Goal: Task Accomplishment & Management: Use online tool/utility

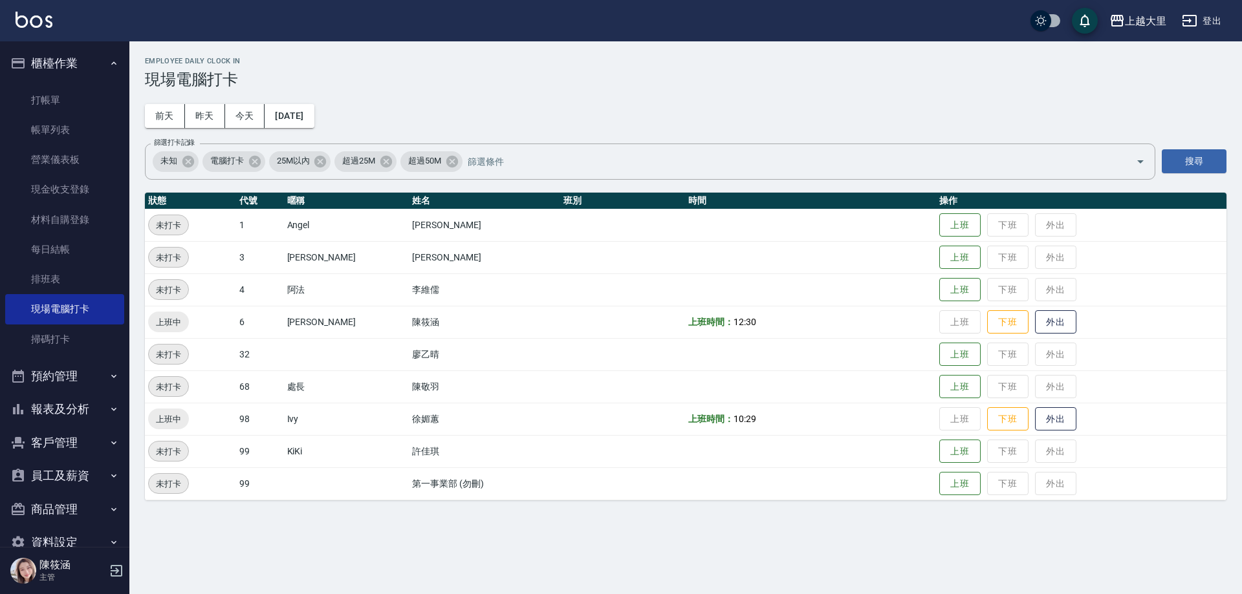
click at [50, 395] on button "報表及分析" at bounding box center [64, 410] width 119 height 34
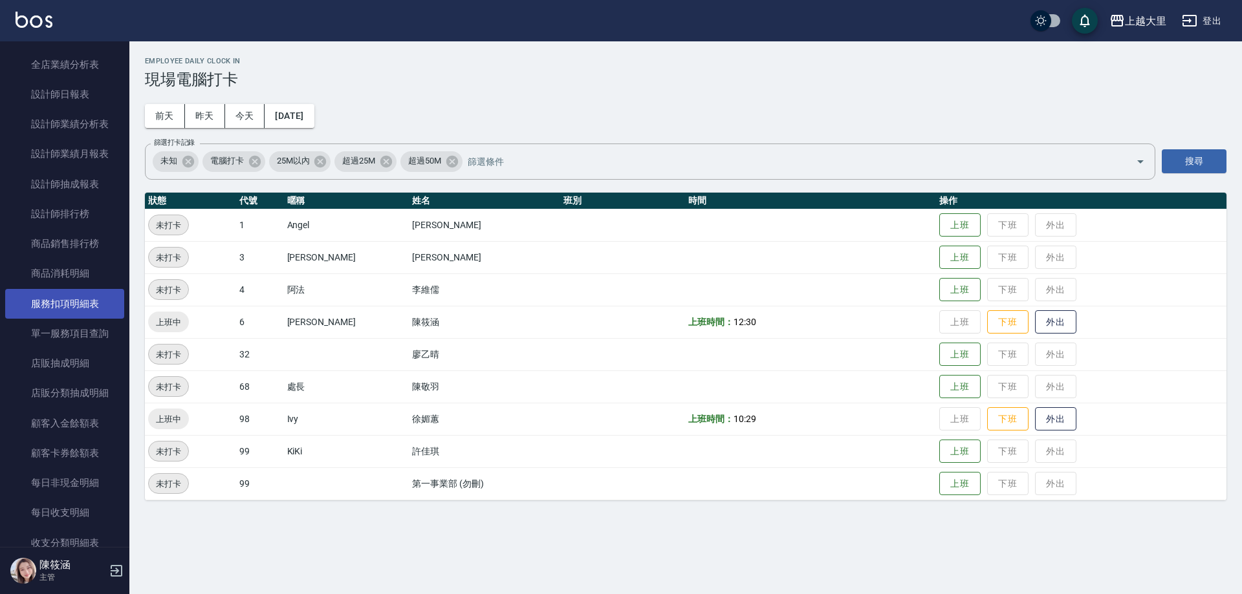
scroll to position [711, 0]
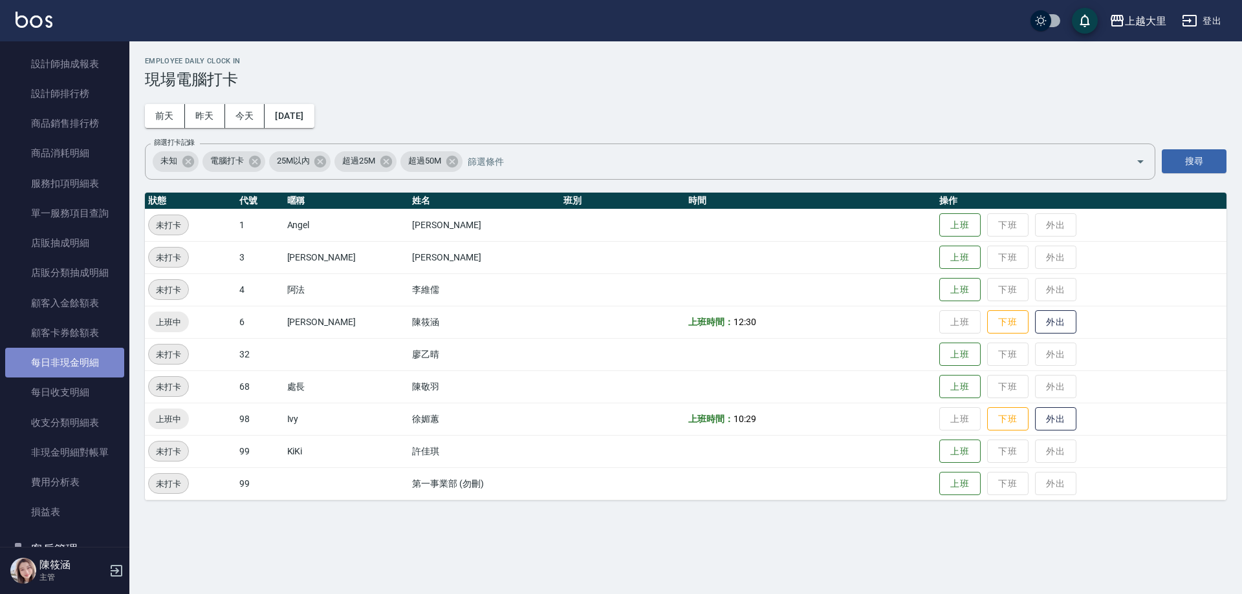
click at [89, 354] on link "每日非現金明細" at bounding box center [64, 363] width 119 height 30
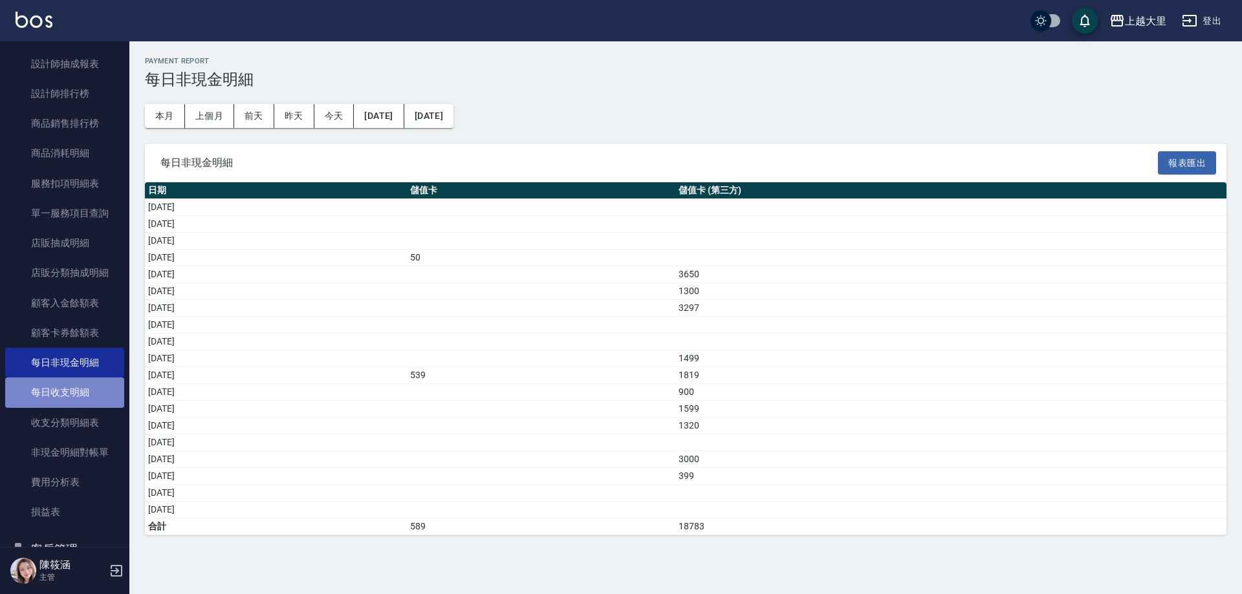
click at [85, 382] on link "每日收支明細" at bounding box center [64, 393] width 119 height 30
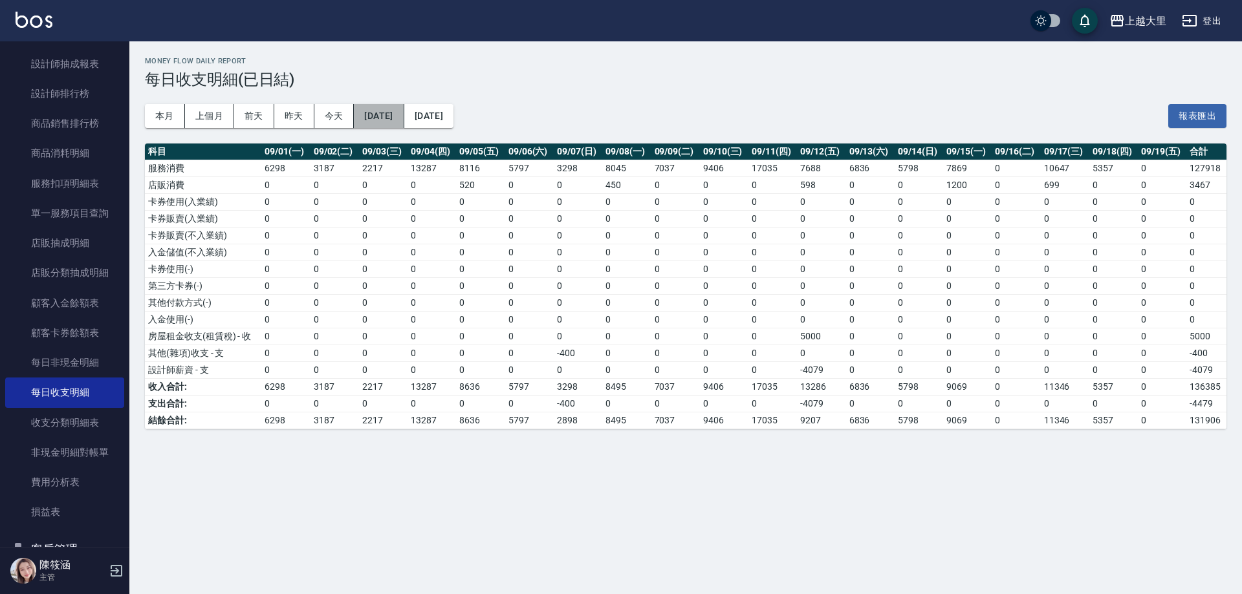
click at [384, 124] on button "[DATE]" at bounding box center [379, 116] width 50 height 24
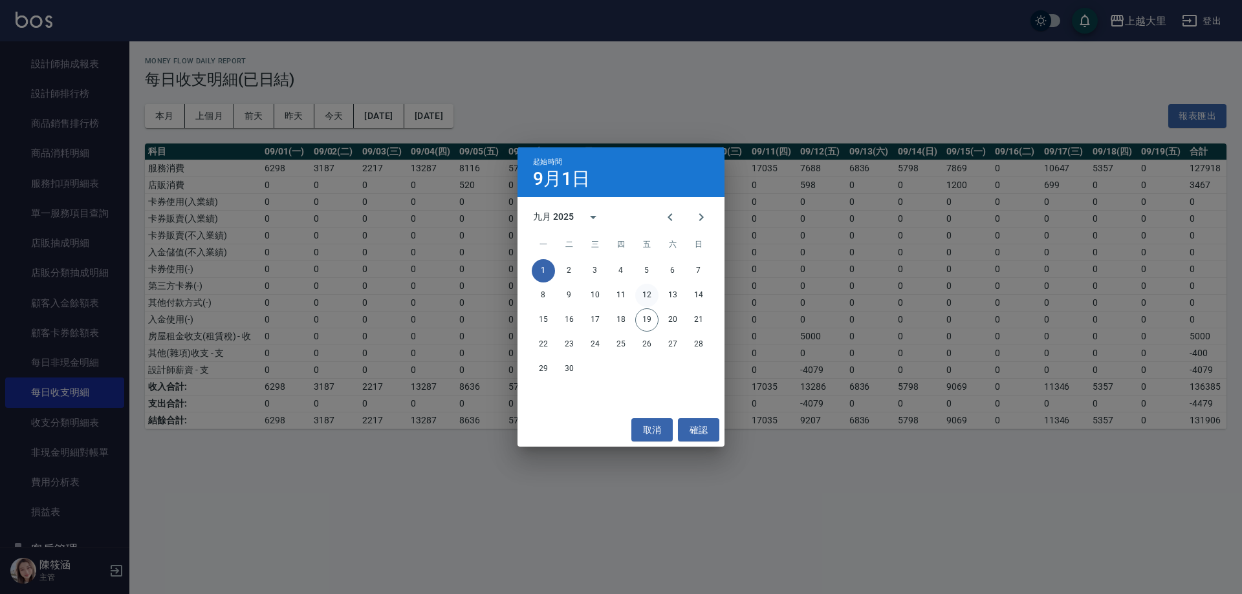
click at [638, 296] on button "12" at bounding box center [646, 295] width 23 height 23
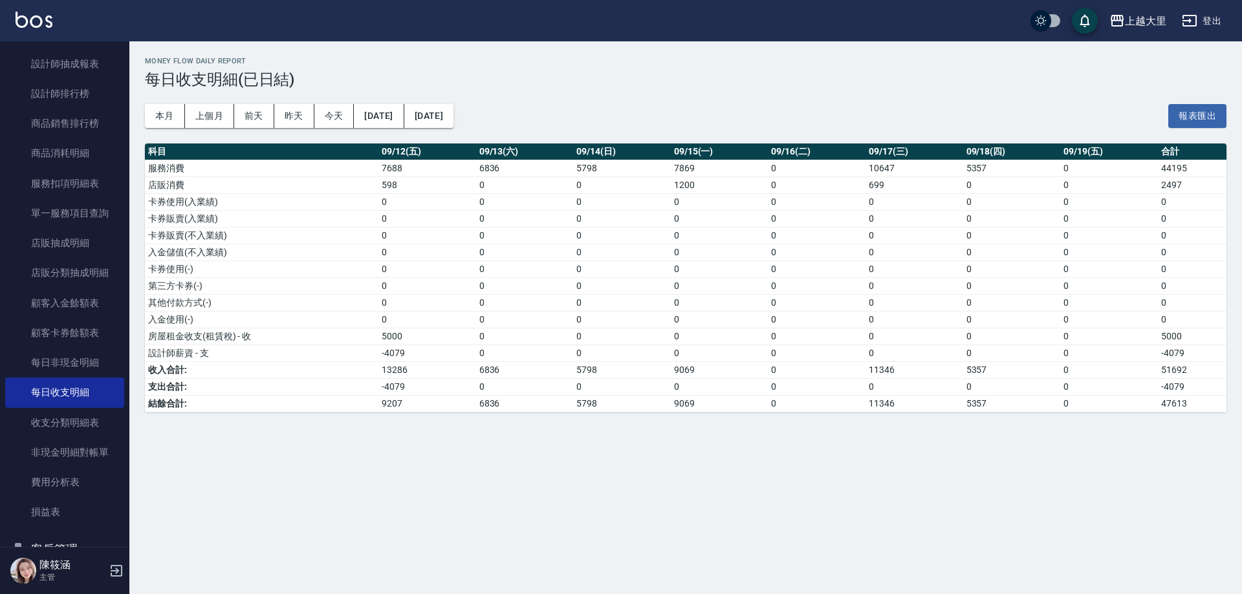
click at [460, 400] on td "9207" at bounding box center [427, 403] width 98 height 17
click at [499, 397] on td "6836" at bounding box center [525, 403] width 98 height 17
click at [565, 413] on div "Money Flow Daily Report 每日收支明細(已日結) 本月 上個月 前天 昨天 今天 2025/09/12 2025/09/19 報表匯出 …" at bounding box center [685, 234] width 1112 height 387
click at [662, 417] on div "Money Flow Daily Report 每日收支明細(已日結) 本月 上個月 前天 昨天 今天 2025/09/12 2025/09/19 報表匯出 …" at bounding box center [685, 234] width 1112 height 387
click at [790, 433] on div "Money Flow Daily Report 每日收支明細(已日結) 本月 上個月 前天 昨天 今天 2025/09/12 2025/09/19 報表匯出 …" at bounding box center [621, 297] width 1242 height 594
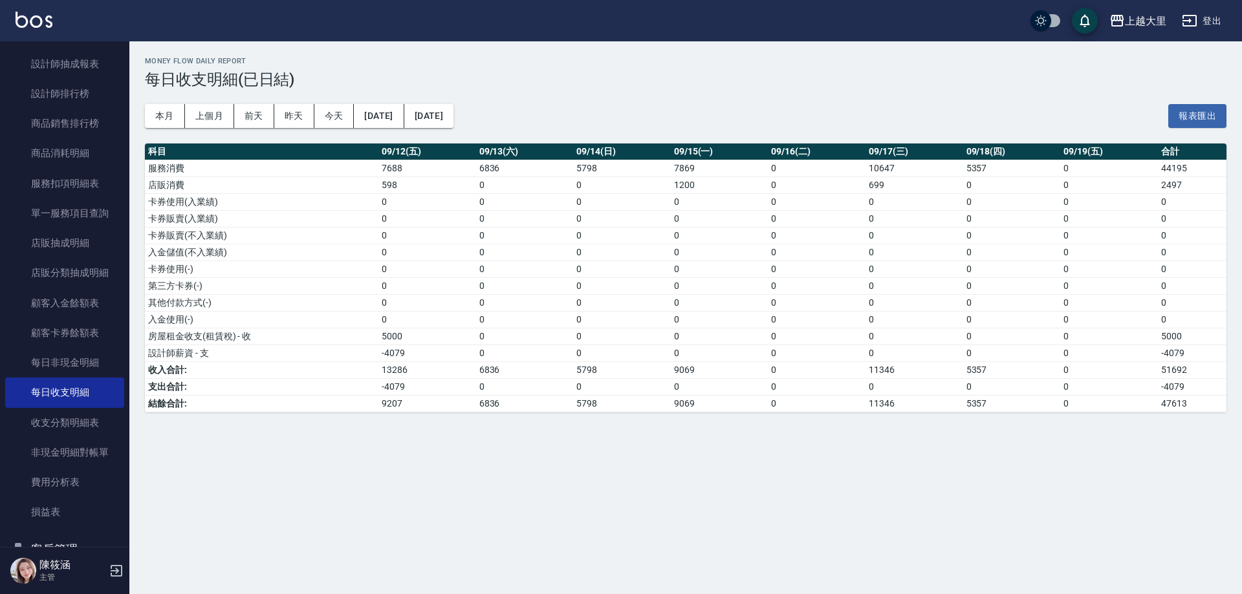
click at [857, 403] on td "0" at bounding box center [817, 403] width 98 height 17
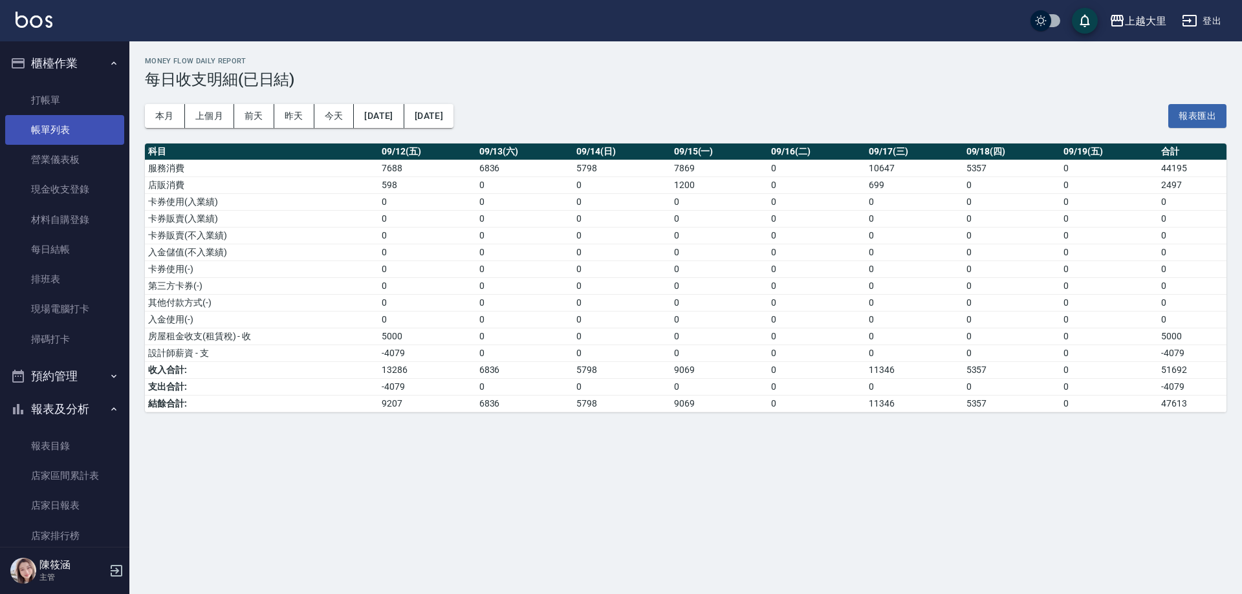
click at [71, 132] on link "帳單列表" at bounding box center [64, 130] width 119 height 30
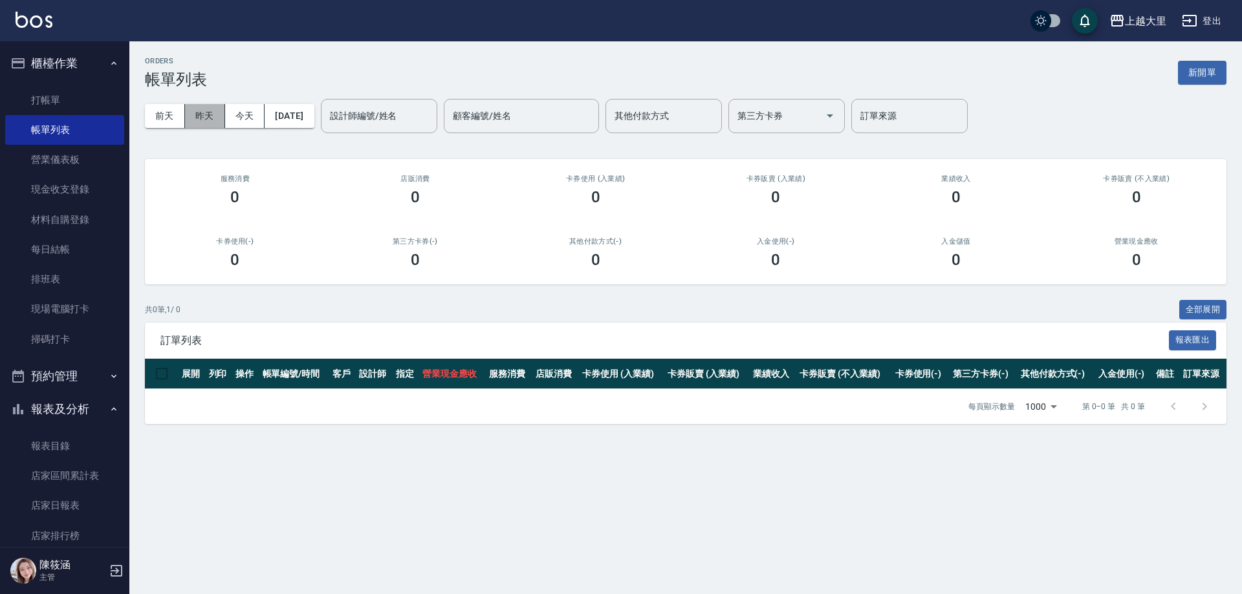
click at [205, 115] on button "昨天" at bounding box center [205, 116] width 40 height 24
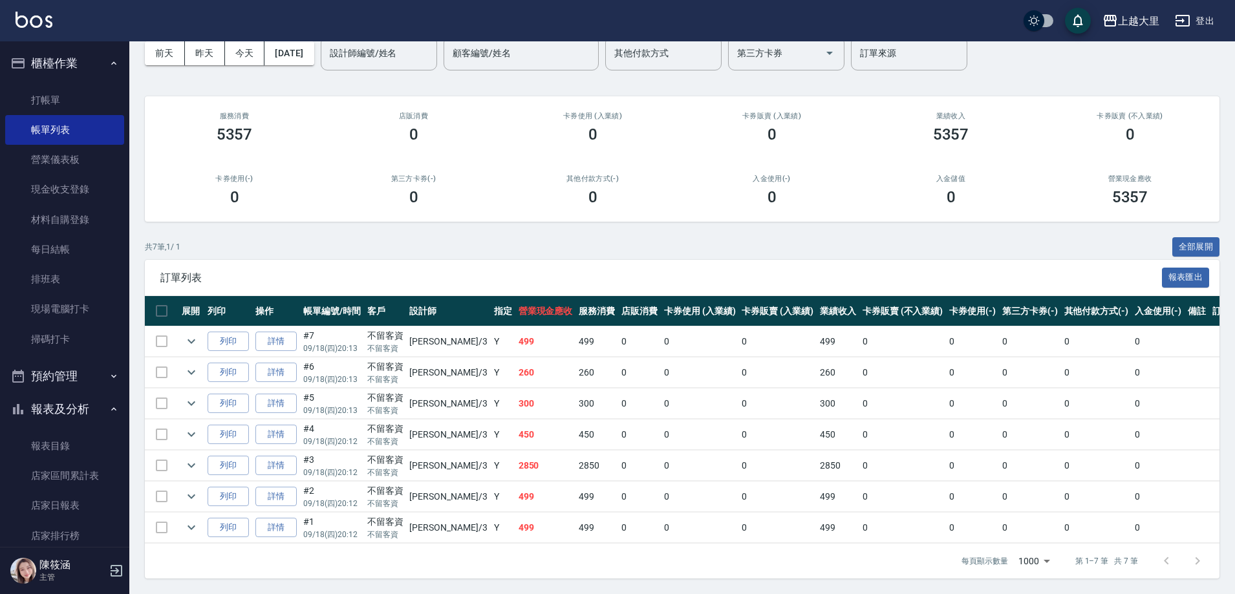
scroll to position [72, 0]
click at [79, 69] on button "櫃檯作業" at bounding box center [64, 64] width 119 height 34
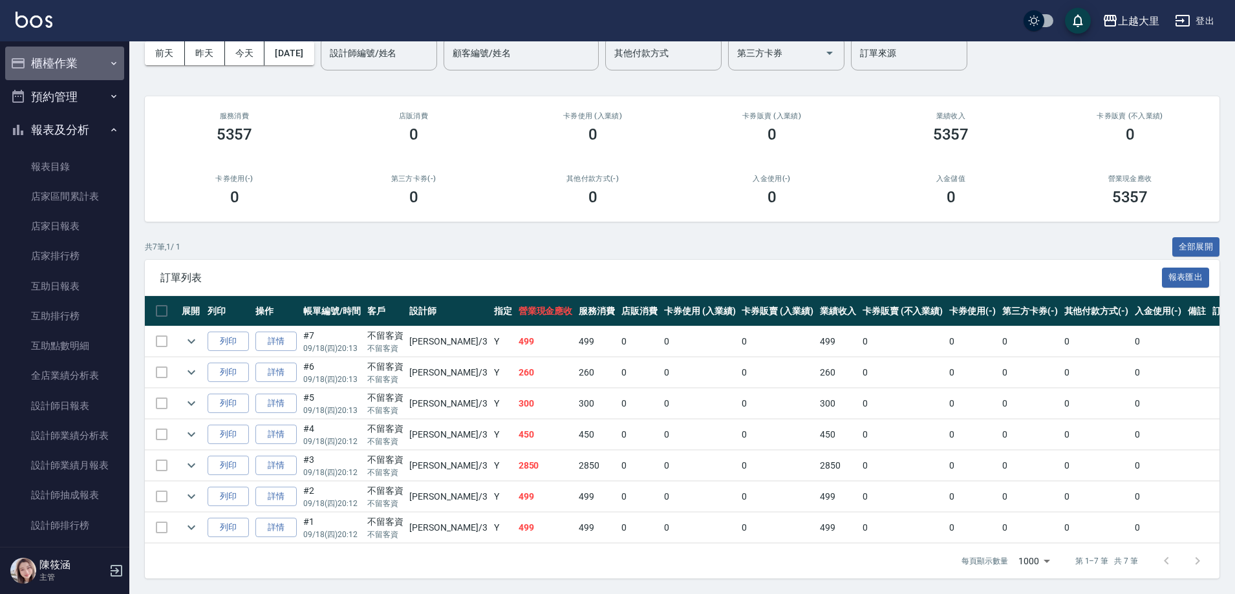
click at [79, 69] on button "櫃檯作業" at bounding box center [64, 64] width 119 height 34
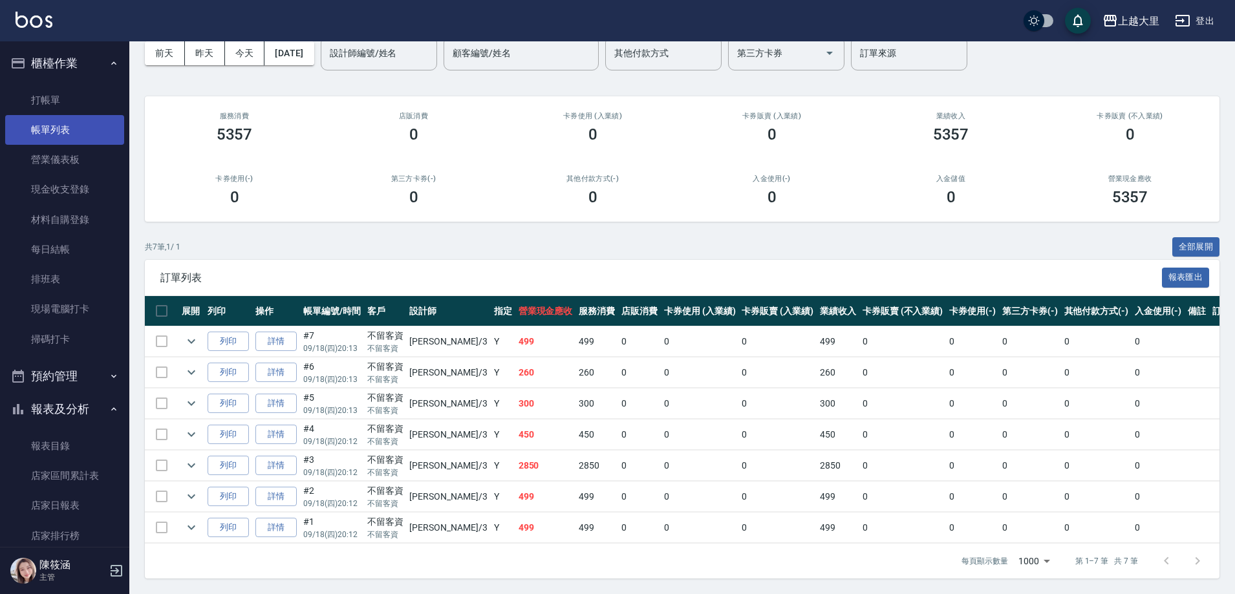
click at [63, 134] on link "帳單列表" at bounding box center [64, 130] width 119 height 30
click at [65, 244] on link "每日結帳" at bounding box center [64, 250] width 119 height 30
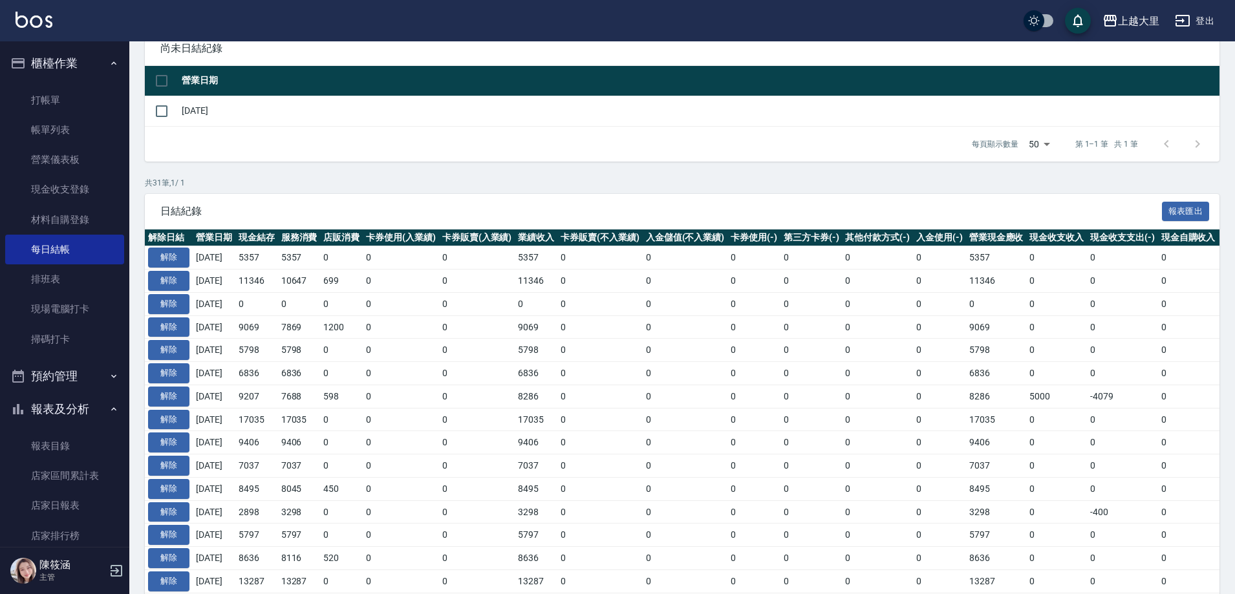
scroll to position [323, 0]
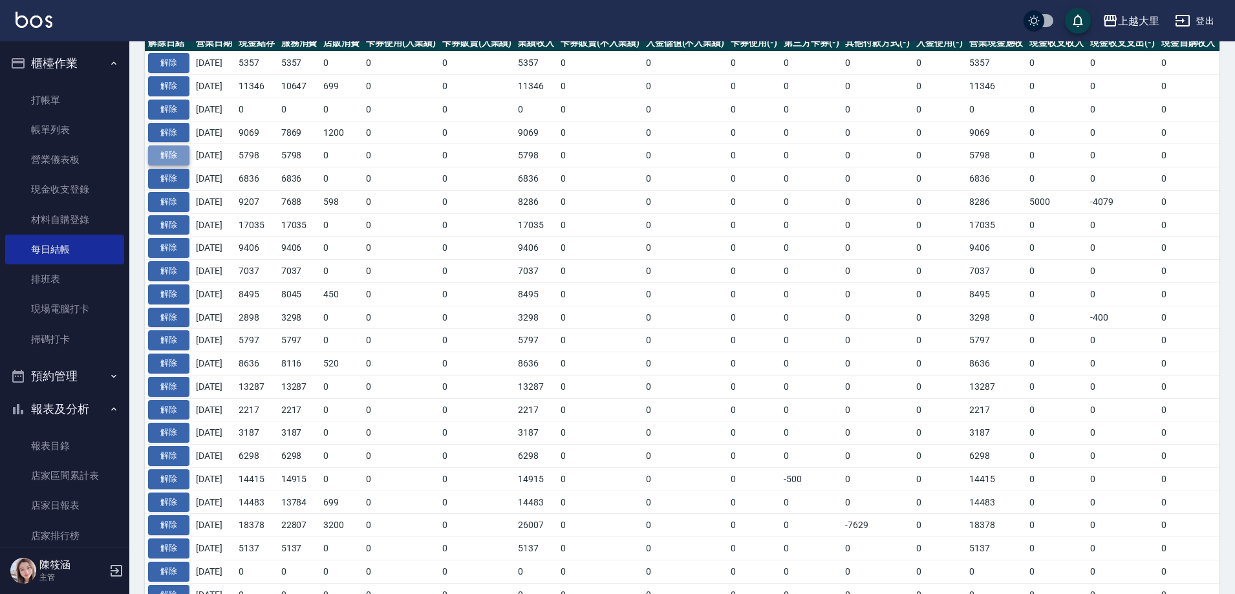
click at [178, 161] on button "解除" at bounding box center [168, 155] width 41 height 20
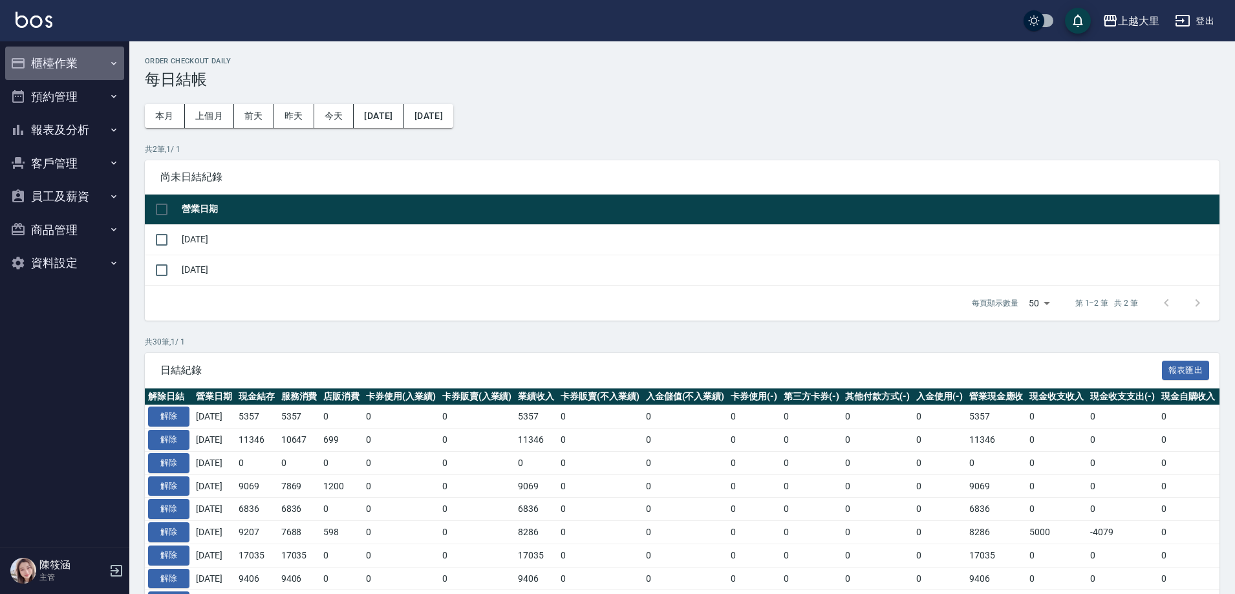
click at [55, 67] on button "櫃檯作業" at bounding box center [64, 64] width 119 height 34
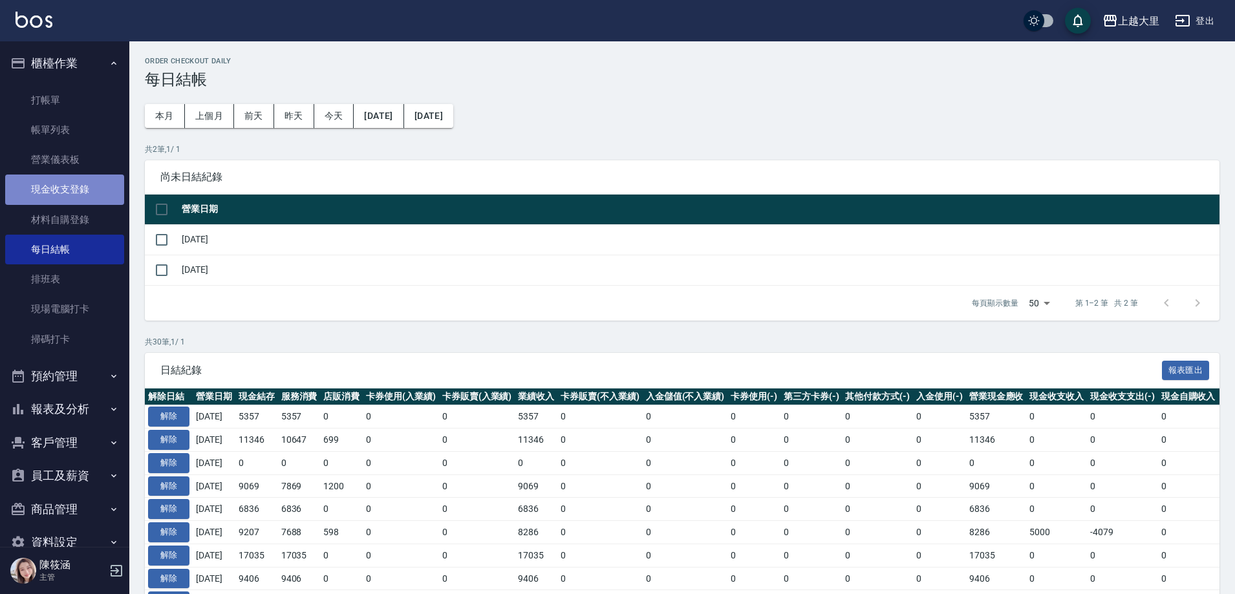
click at [83, 196] on link "現金收支登錄" at bounding box center [64, 190] width 119 height 30
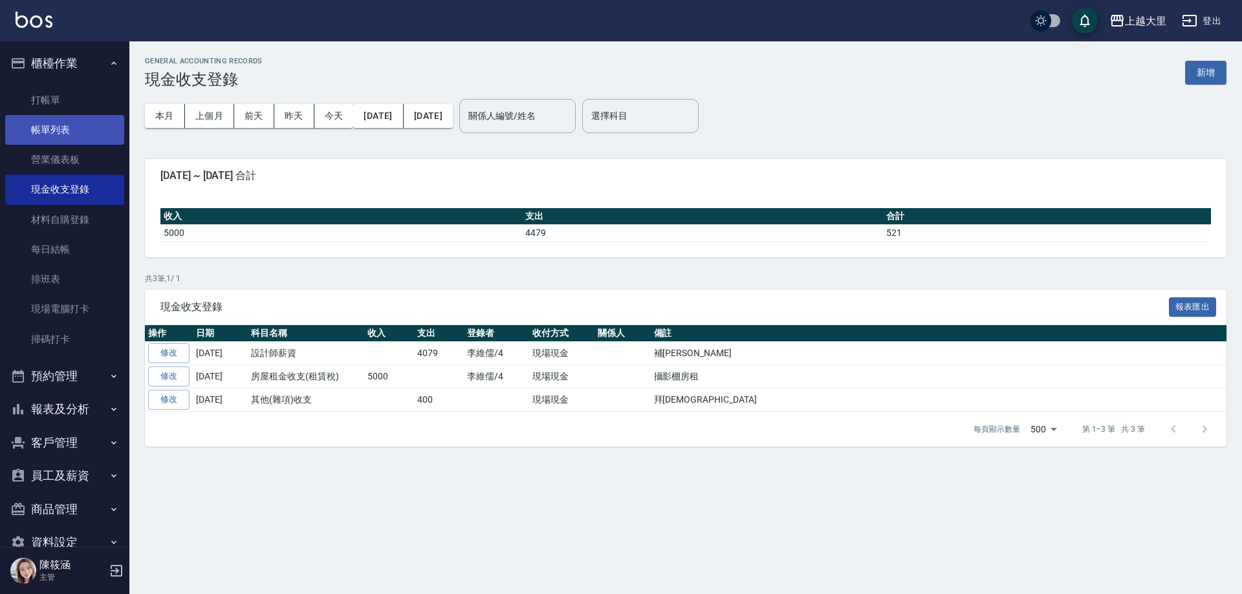
click at [74, 136] on link "帳單列表" at bounding box center [64, 130] width 119 height 30
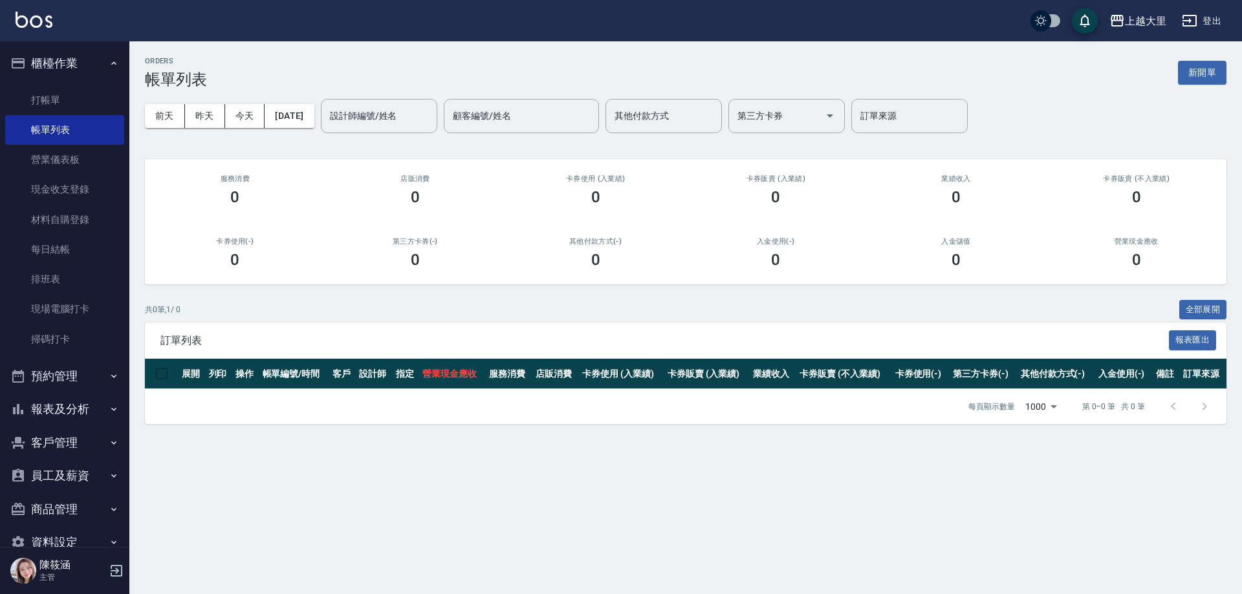
click at [290, 128] on div "前天 昨天 今天 2025/09/19 設計師編號/姓名 設計師編號/姓名 顧客編號/姓名 顧客編號/姓名 其他付款方式 其他付款方式 第三方卡券 第三方卡券…" at bounding box center [685, 116] width 1081 height 55
click at [292, 121] on button "[DATE]" at bounding box center [288, 116] width 49 height 24
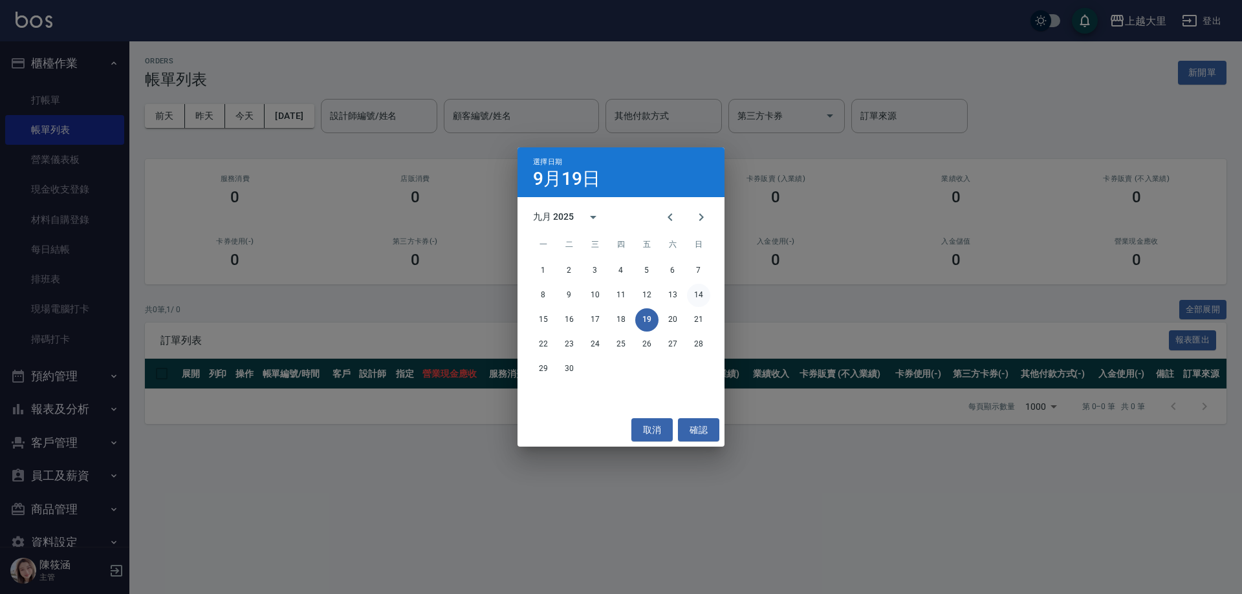
click at [693, 294] on button "14" at bounding box center [698, 295] width 23 height 23
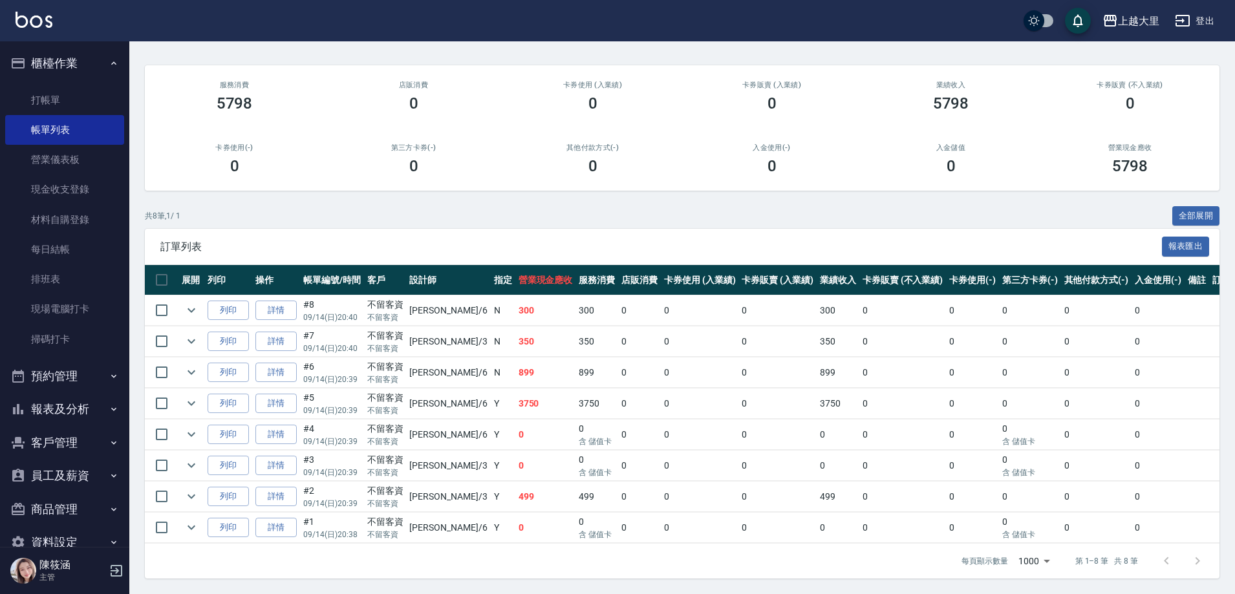
scroll to position [103, 0]
click at [269, 491] on link "詳情" at bounding box center [275, 497] width 41 height 20
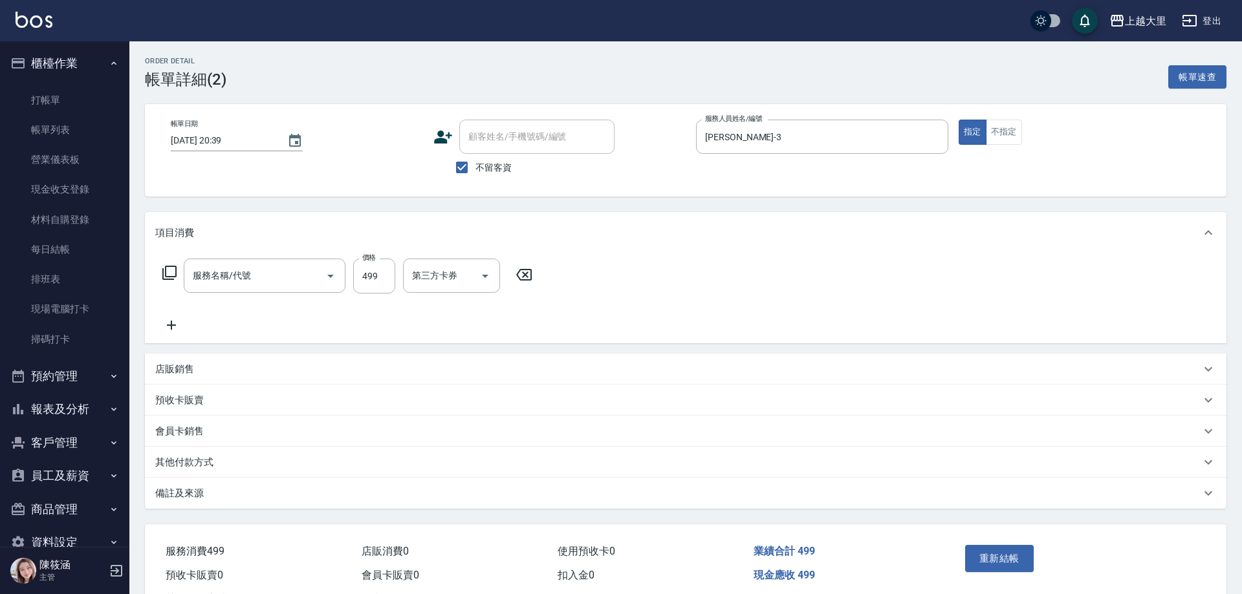
type input "2025/09/14 20:39"
checkbox input "true"
type input "Joanna喬安娜-3"
type input "499洗剪(2499)"
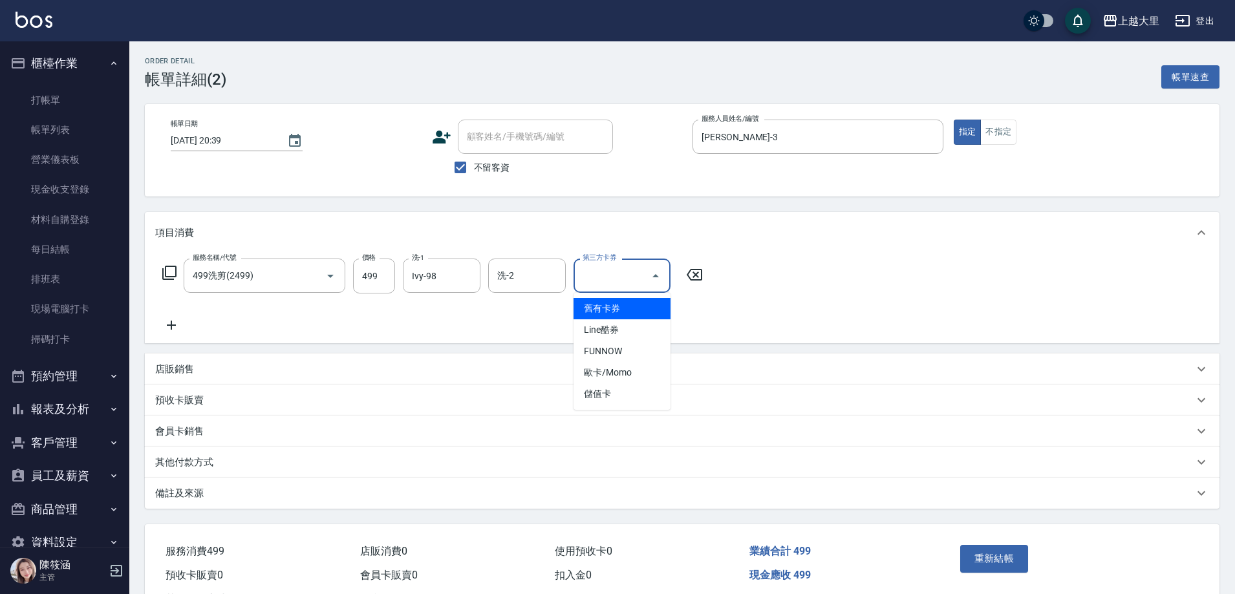
click at [584, 279] on input "第三方卡券" at bounding box center [612, 275] width 66 height 23
click at [605, 310] on span "舊有卡券" at bounding box center [622, 308] width 97 height 21
type input "舊有卡券"
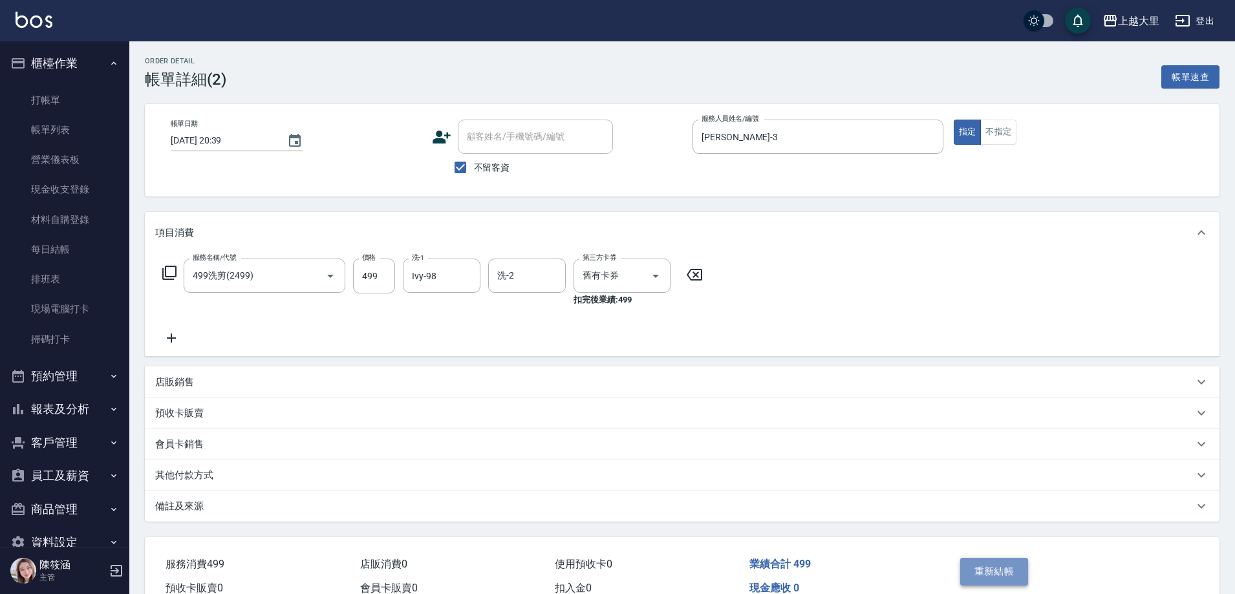
click at [1013, 571] on button "重新結帳" at bounding box center [994, 571] width 69 height 27
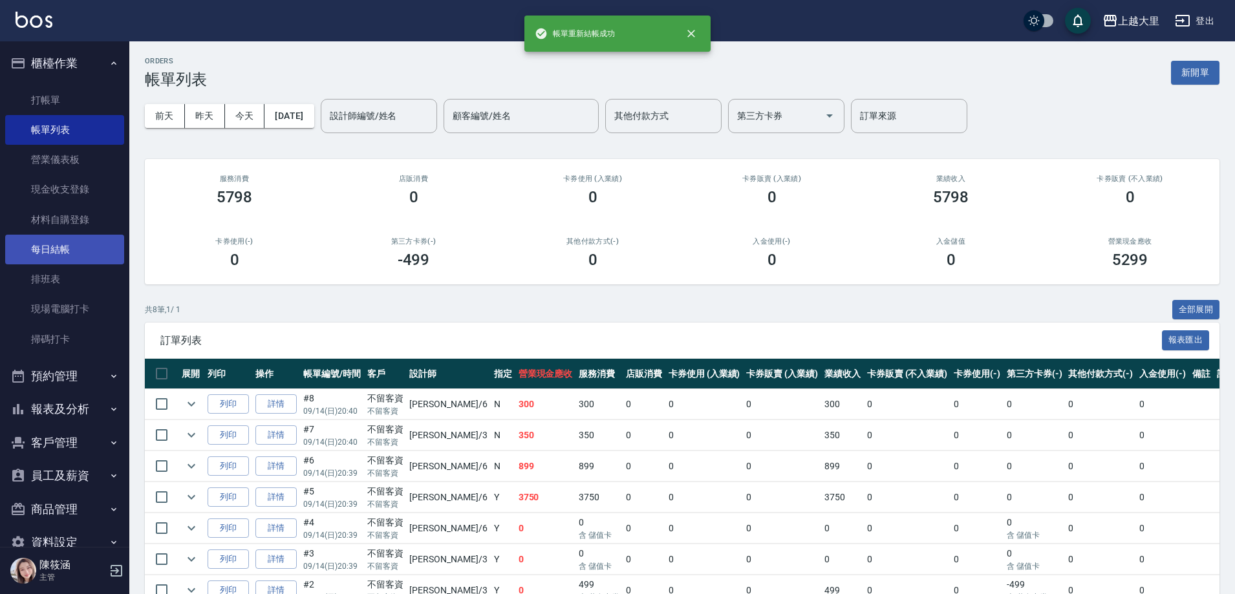
click at [58, 247] on link "每日結帳" at bounding box center [64, 250] width 119 height 30
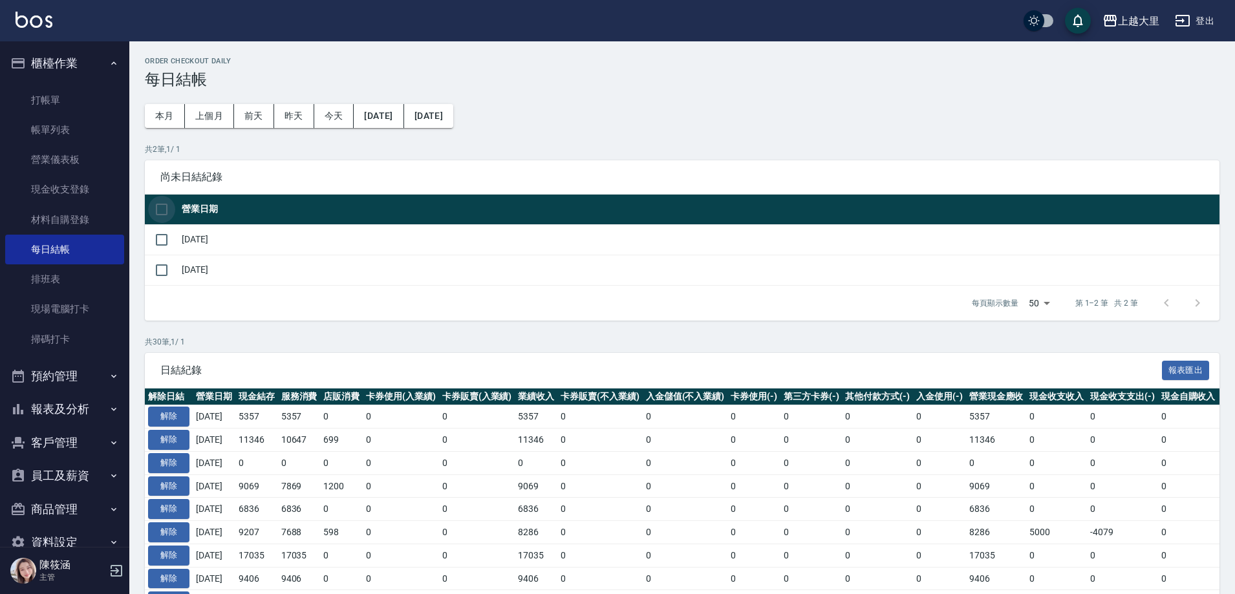
click at [164, 208] on input "checkbox" at bounding box center [161, 209] width 27 height 27
checkbox input "true"
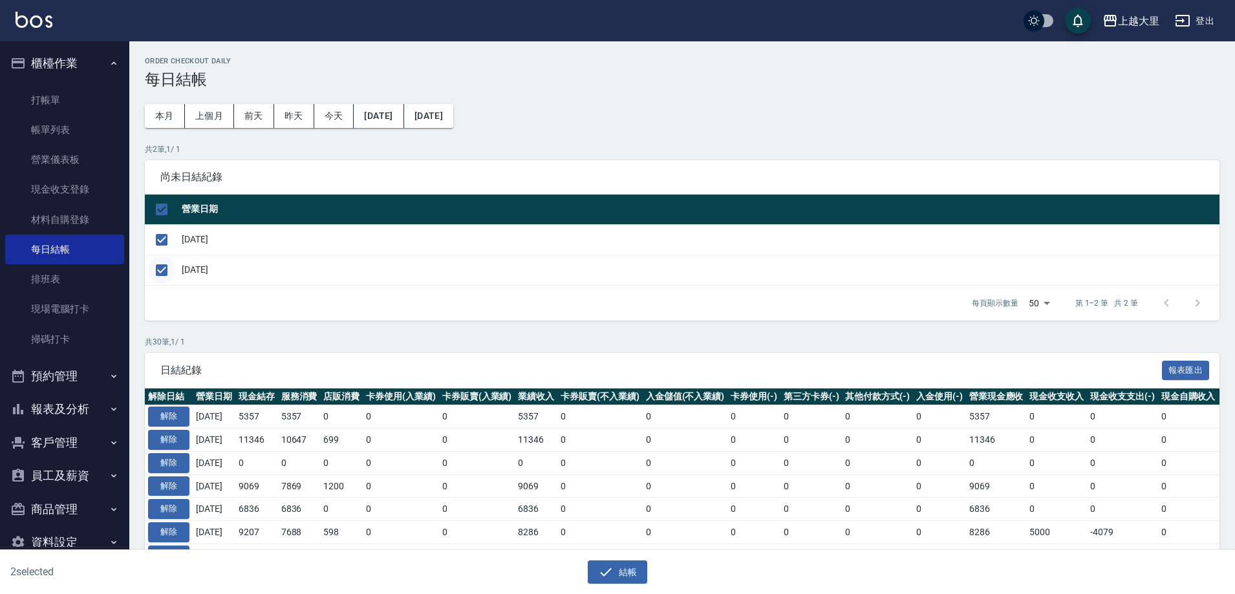
click at [156, 267] on input "checkbox" at bounding box center [161, 270] width 27 height 27
checkbox input "false"
click at [598, 565] on icon "button" at bounding box center [606, 573] width 16 height 16
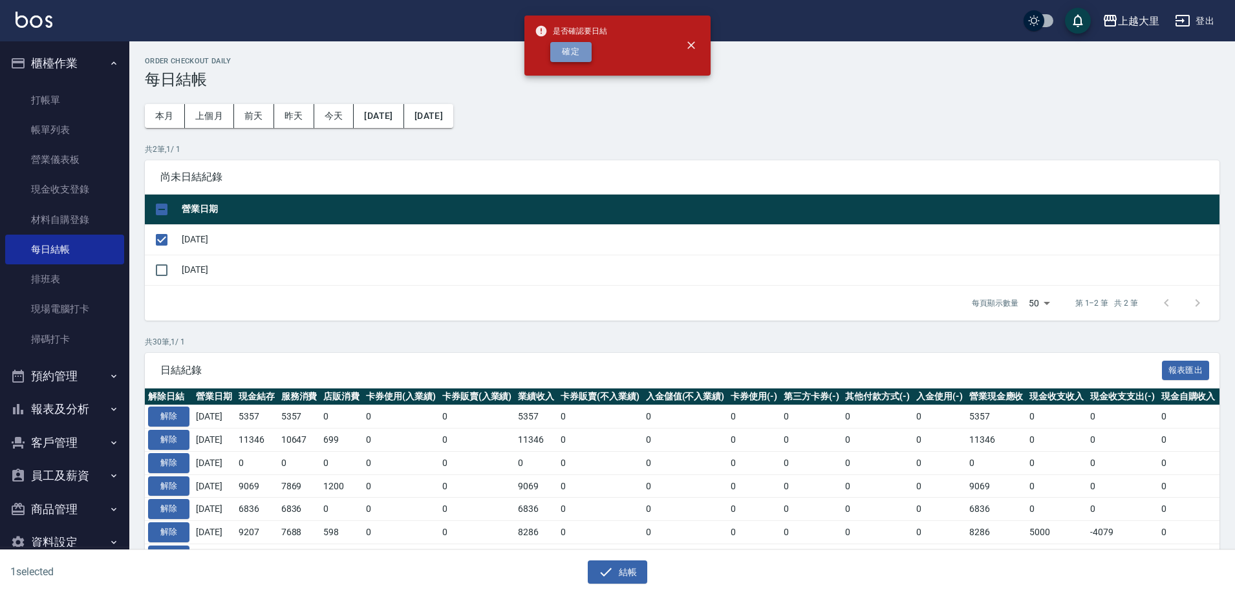
click at [566, 45] on button "確定" at bounding box center [570, 52] width 41 height 20
checkbox input "false"
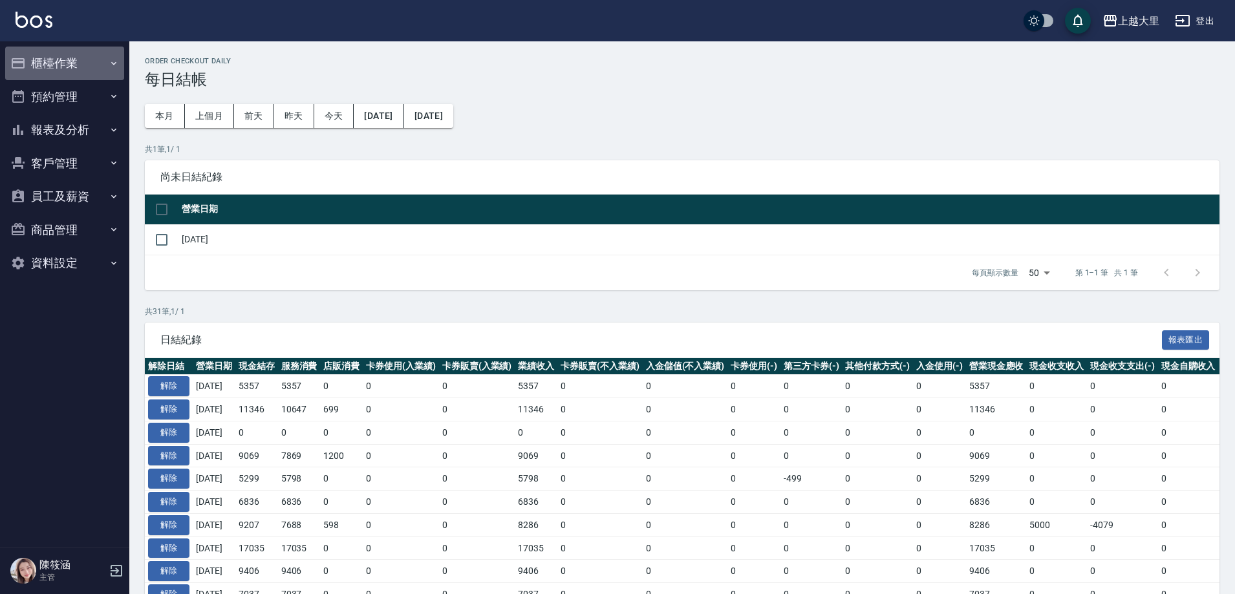
click at [56, 70] on button "櫃檯作業" at bounding box center [64, 64] width 119 height 34
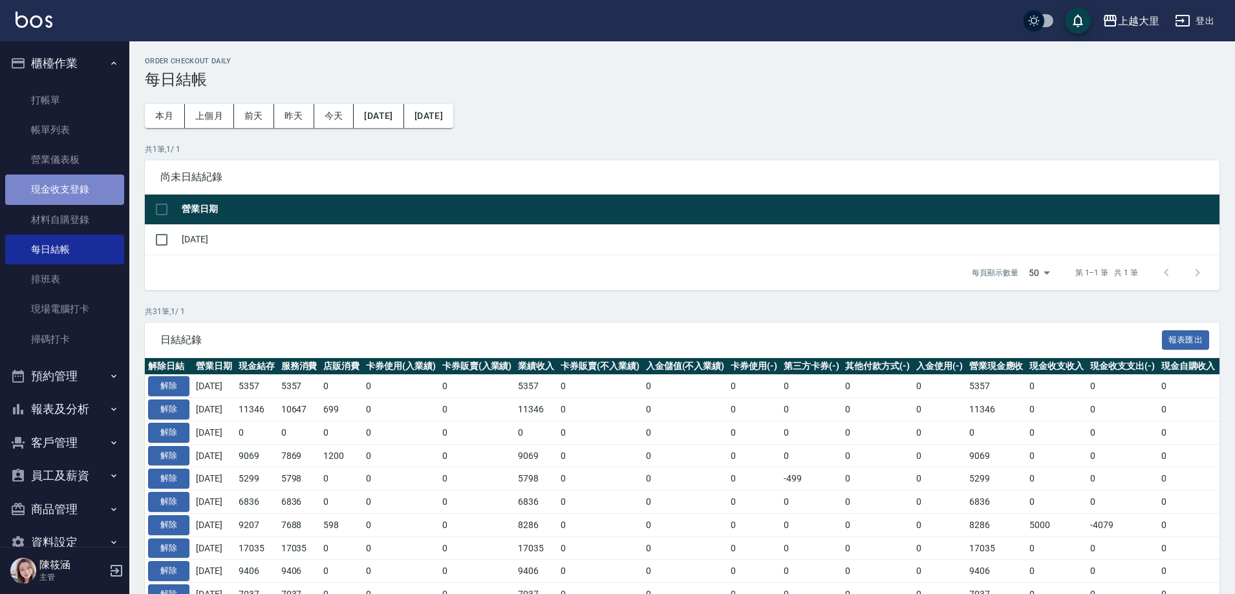
click at [81, 196] on link "現金收支登錄" at bounding box center [64, 190] width 119 height 30
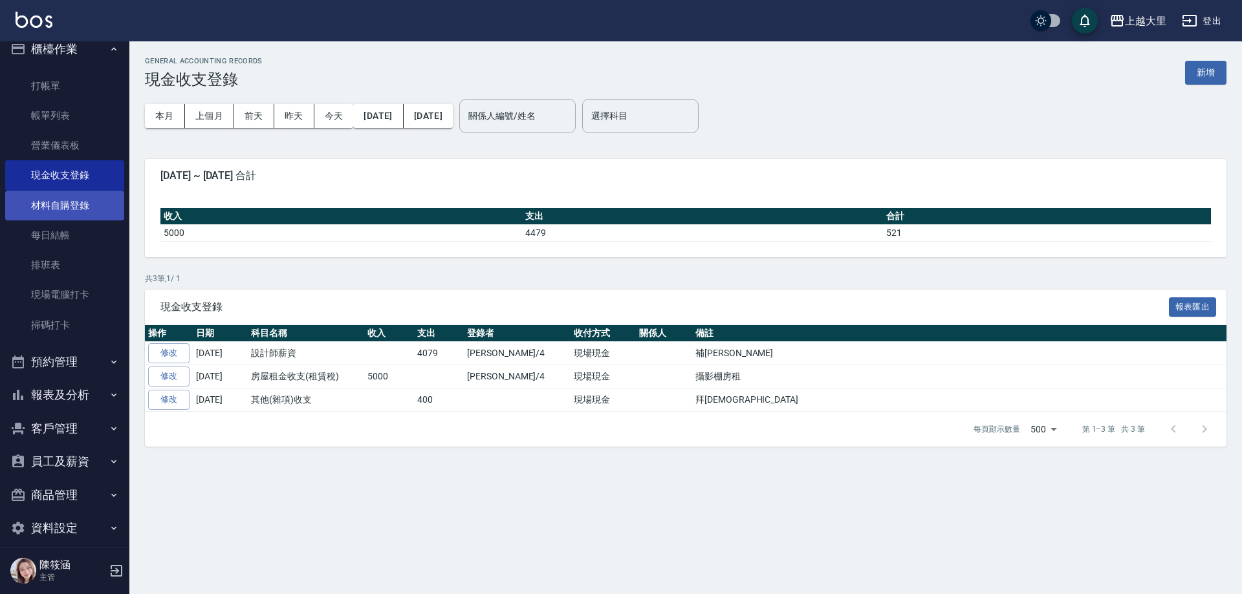
scroll to position [28, 0]
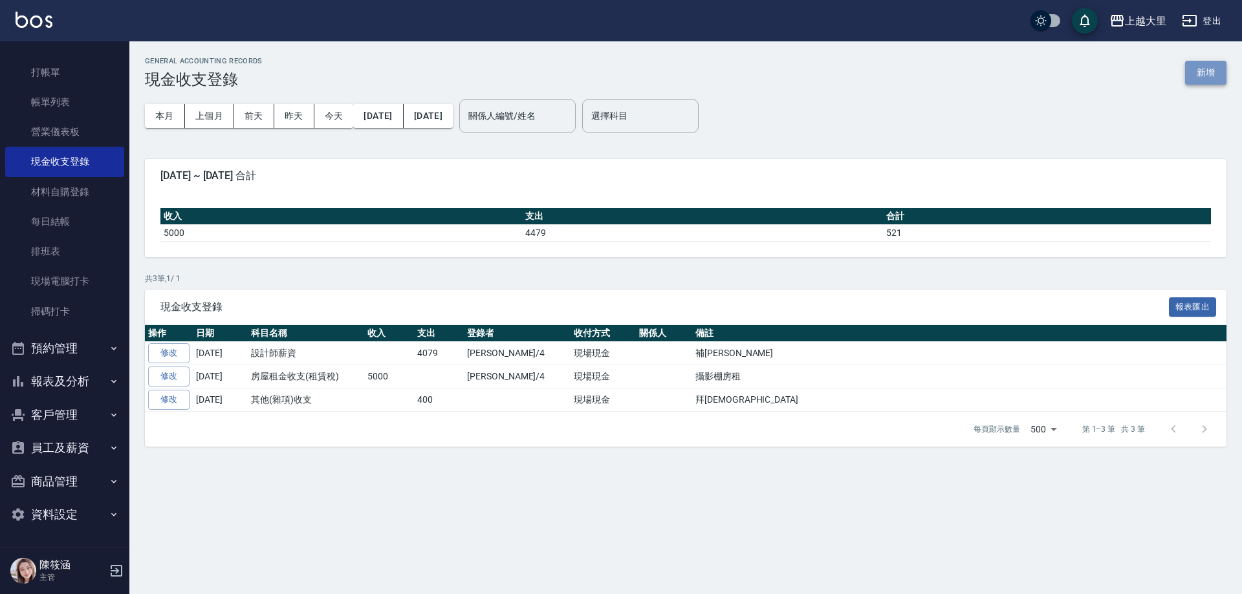
click at [1205, 72] on button "新增" at bounding box center [1205, 73] width 41 height 24
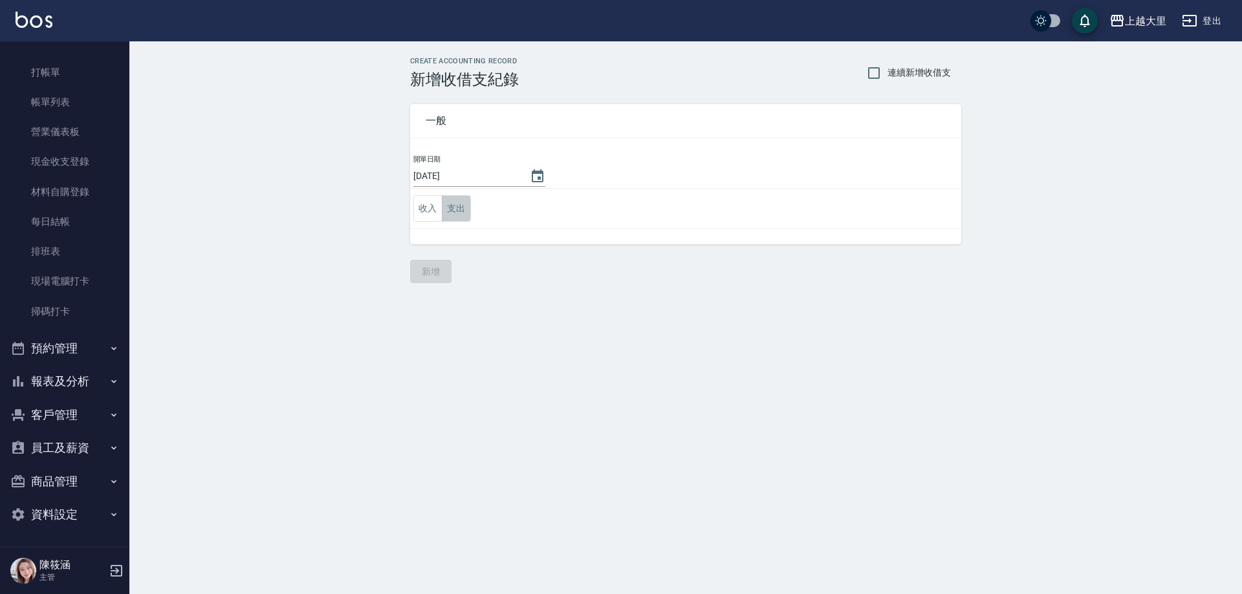
click at [455, 211] on button "支出" at bounding box center [456, 208] width 29 height 27
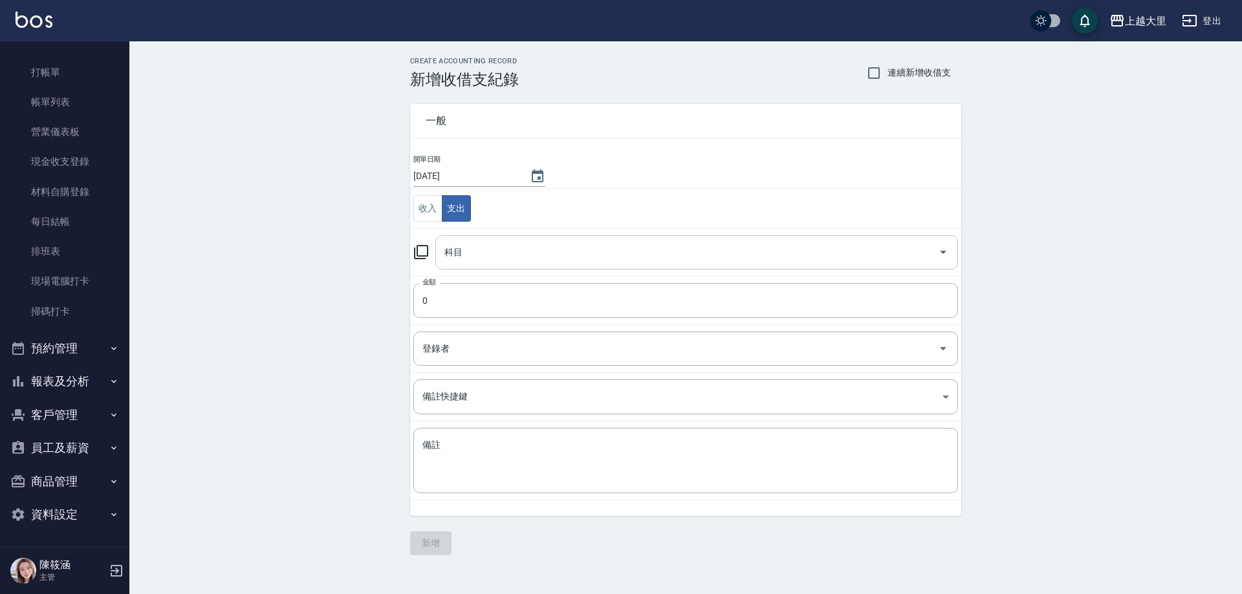
click at [486, 237] on div "科目" at bounding box center [696, 252] width 522 height 34
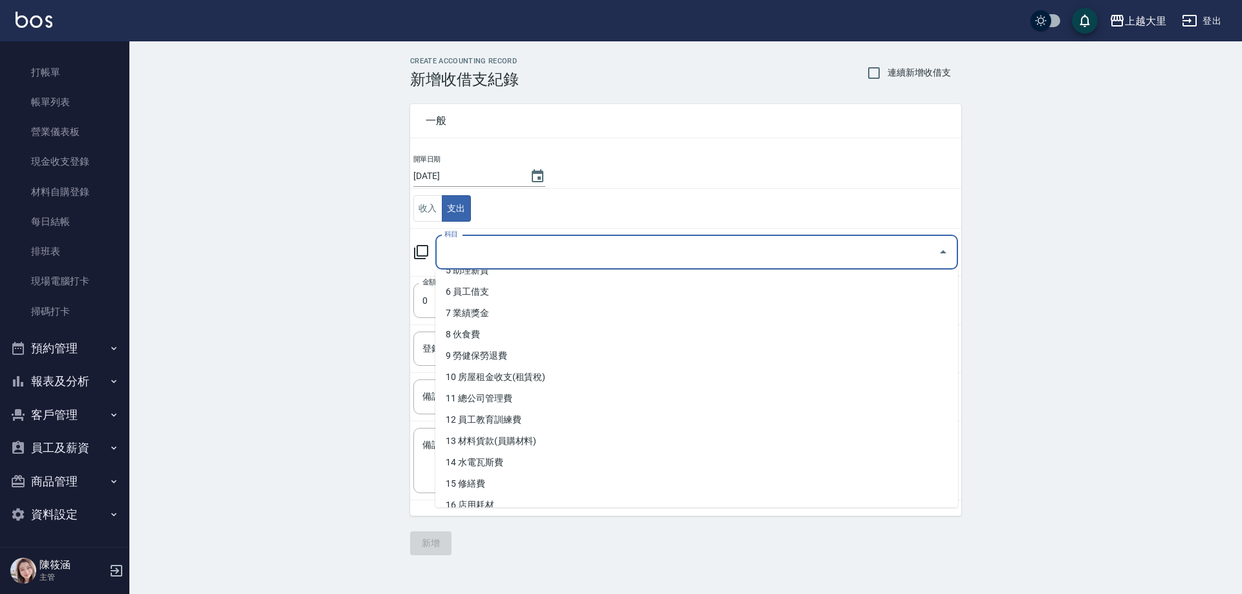
scroll to position [129, 0]
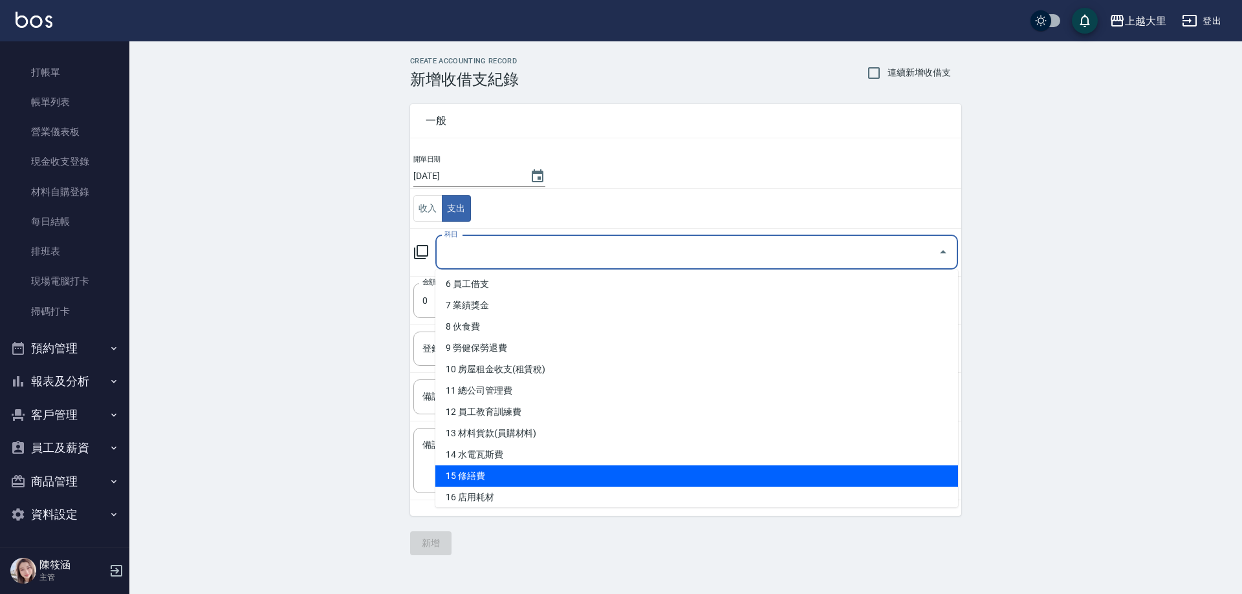
click at [539, 469] on li "15 修繕費" at bounding box center [696, 476] width 522 height 21
type input "15 修繕費"
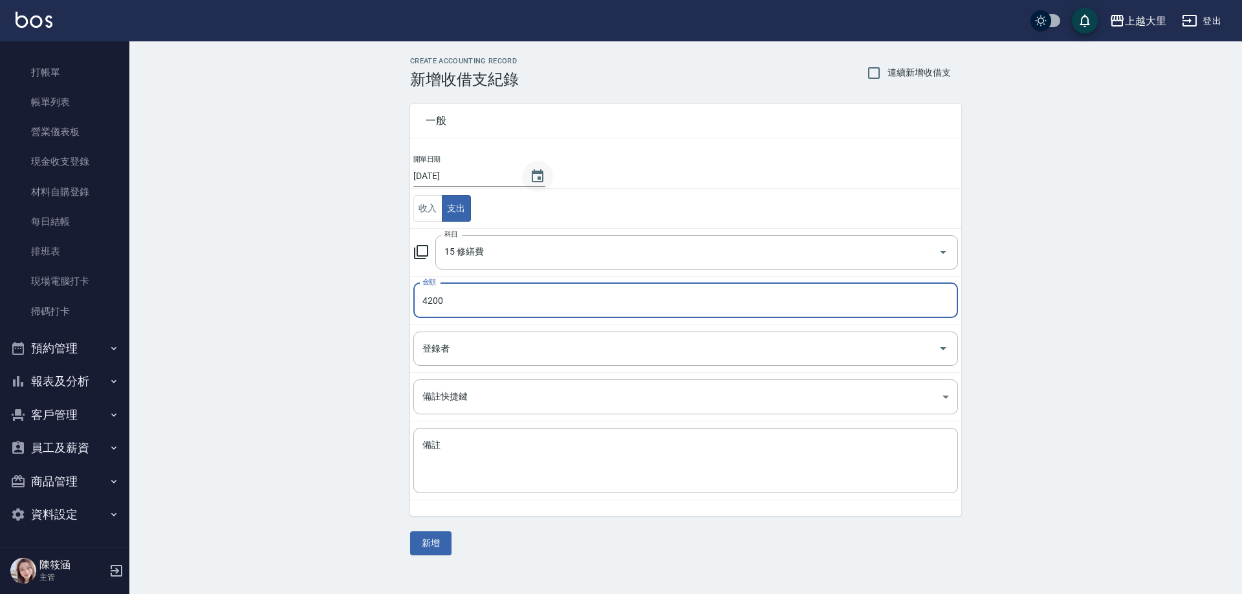
type input "4200"
click at [535, 173] on icon "Choose date, selected date is 2025-09-19" at bounding box center [538, 175] width 12 height 13
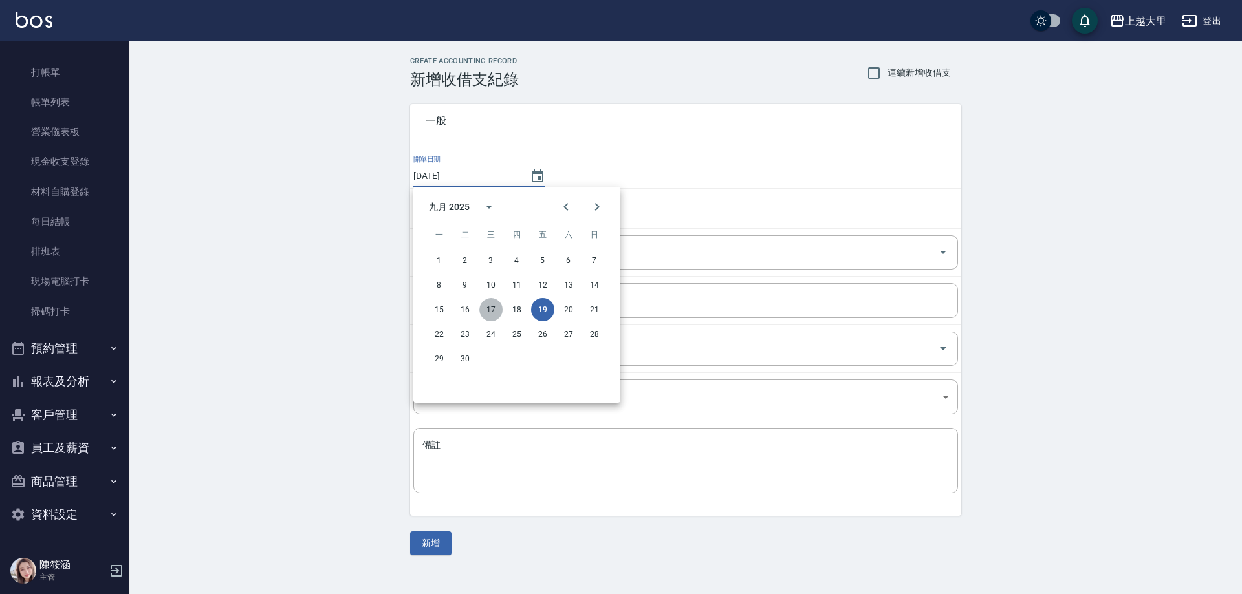
click at [489, 311] on button "17" at bounding box center [490, 309] width 23 height 23
type input "[DATE]"
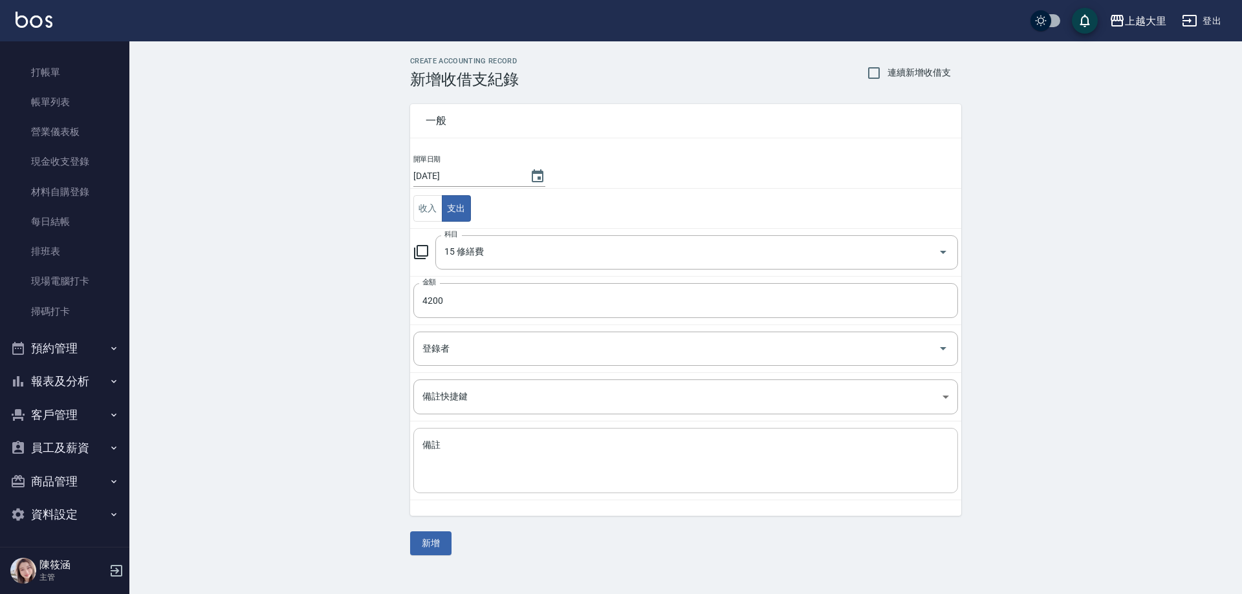
click at [462, 478] on textarea "備註" at bounding box center [685, 461] width 526 height 44
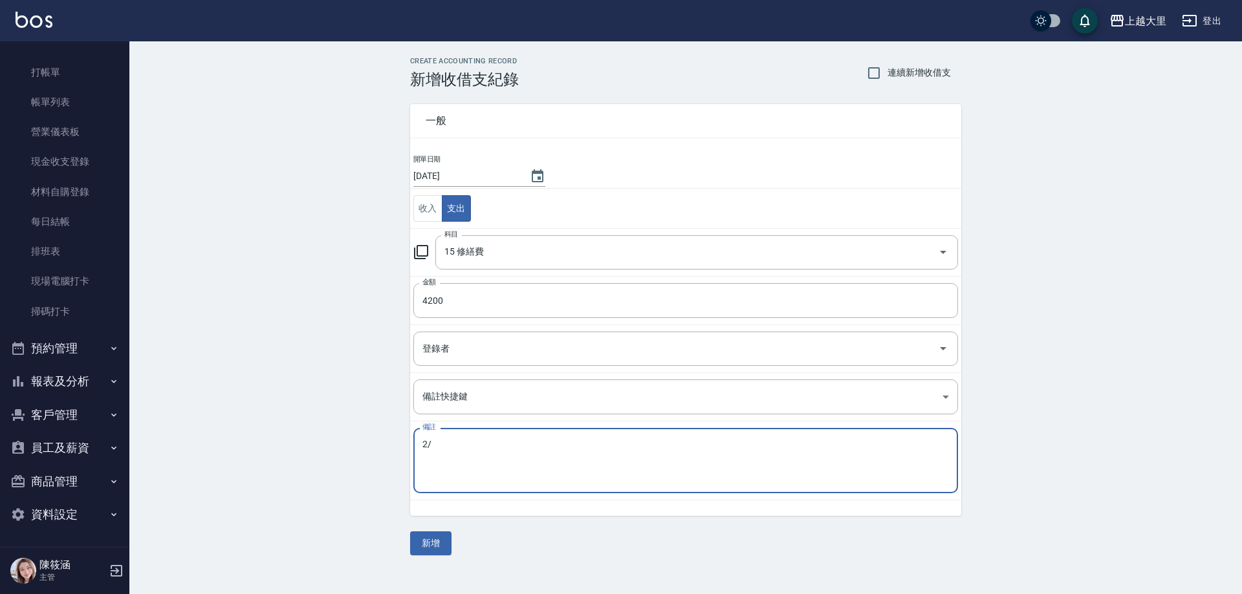
type textarea "2"
type textarea "="
click at [447, 440] on textarea "燈管*5.崁燈*2.排風扇*1" at bounding box center [685, 461] width 526 height 44
type textarea "燈管*6.崁燈*2.排風扇*1"
click at [434, 540] on button "新增" at bounding box center [430, 544] width 41 height 24
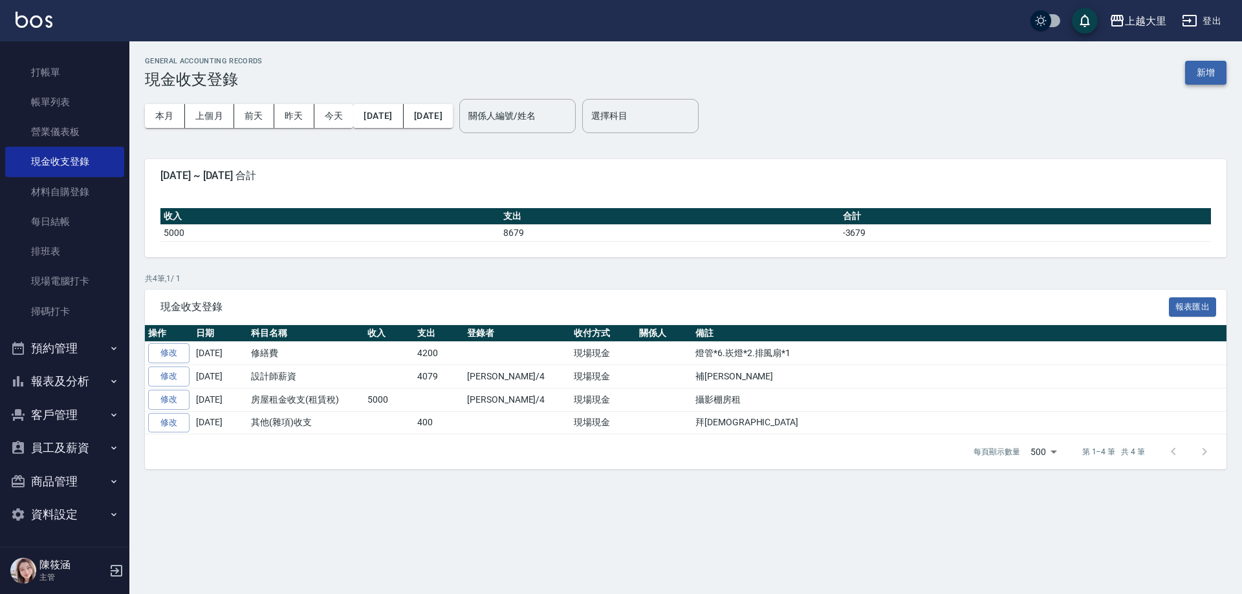
click at [1194, 72] on button "新增" at bounding box center [1205, 73] width 41 height 24
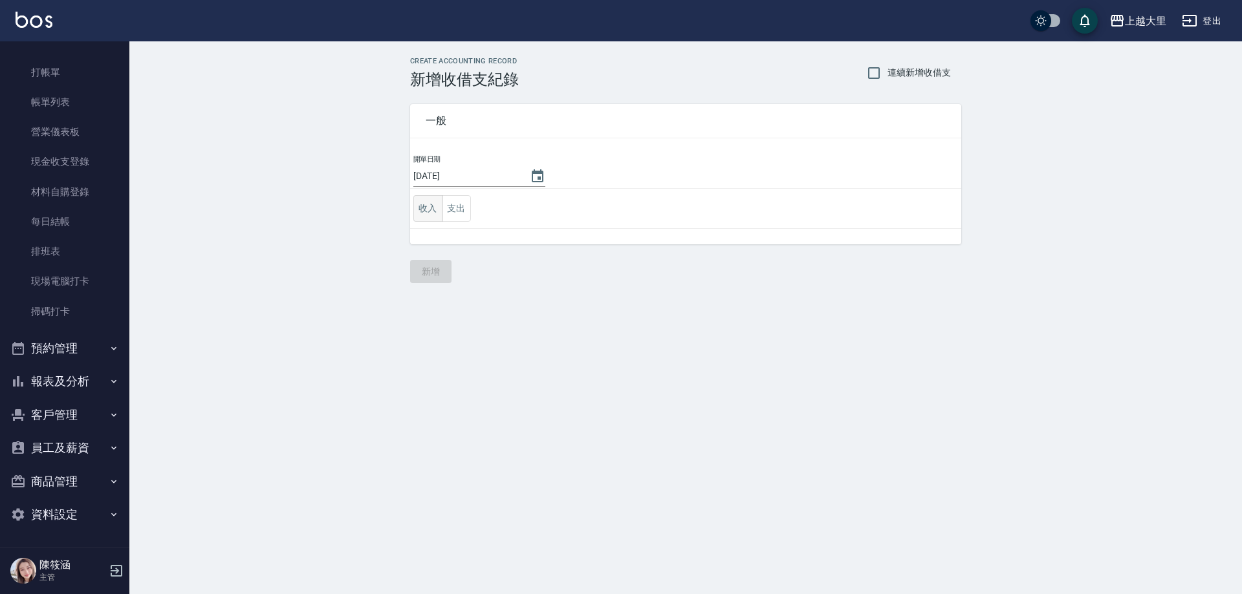
click at [427, 209] on button "收入" at bounding box center [427, 208] width 29 height 27
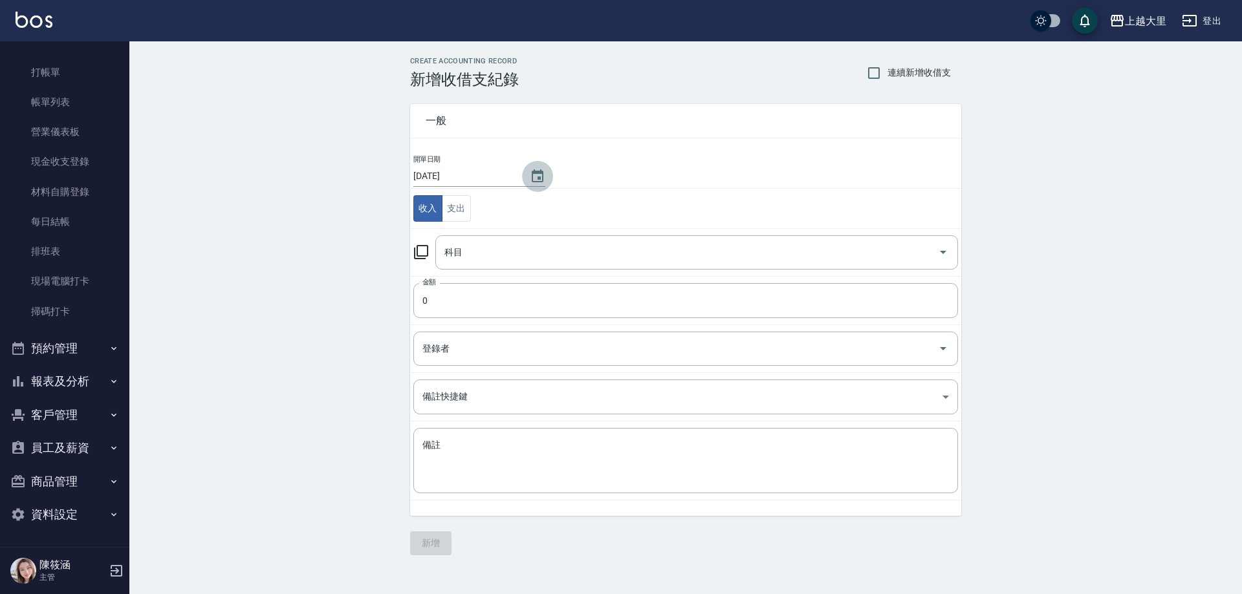
click at [531, 178] on icon "Choose date, selected date is 2025-09-19" at bounding box center [538, 177] width 16 height 16
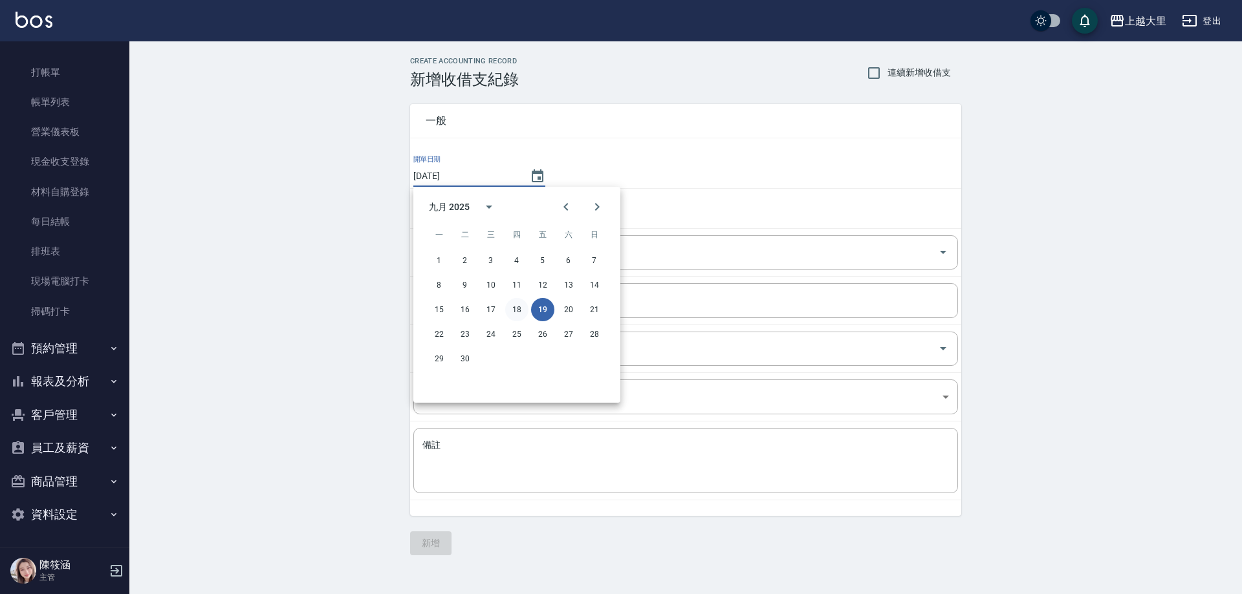
click at [516, 307] on button "18" at bounding box center [516, 309] width 23 height 23
type input "[DATE]"
click at [477, 250] on input "科目" at bounding box center [686, 252] width 491 height 23
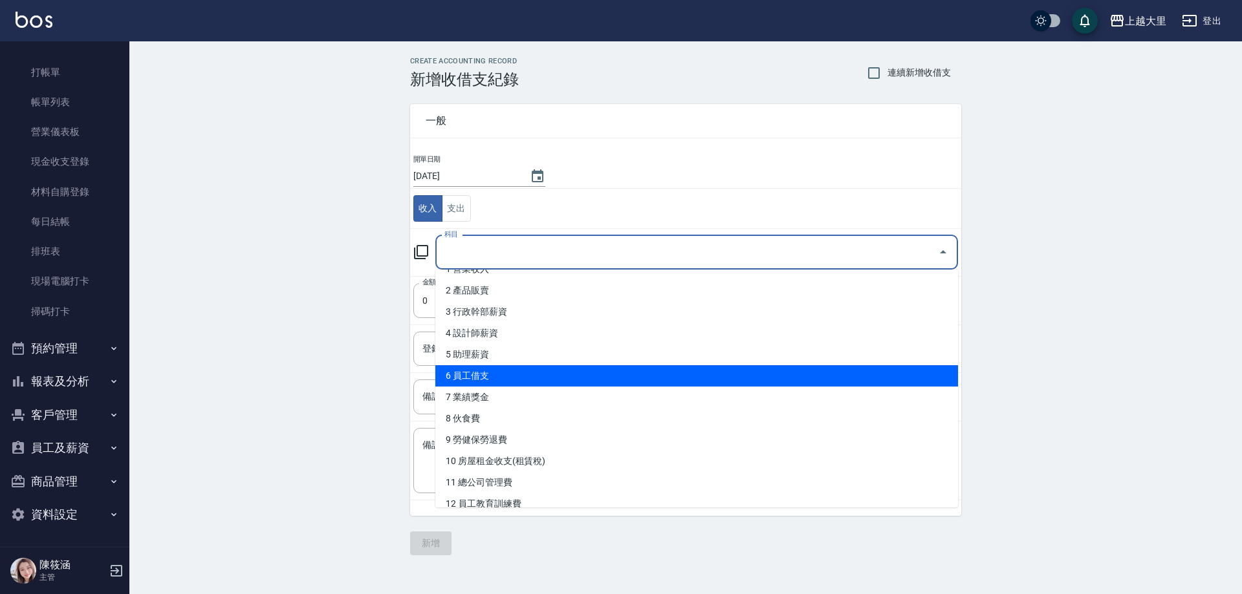
scroll to position [129, 0]
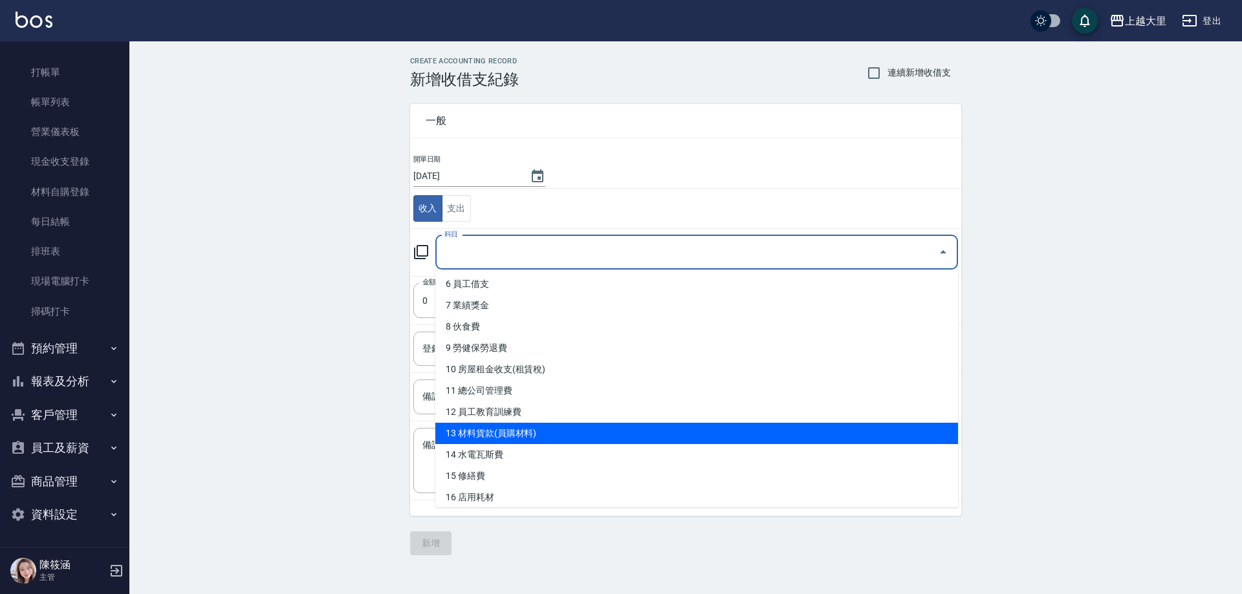
click at [537, 430] on li "13 材料貨款(員購材料)" at bounding box center [696, 433] width 522 height 21
type input "13 材料貨款(員購材料)"
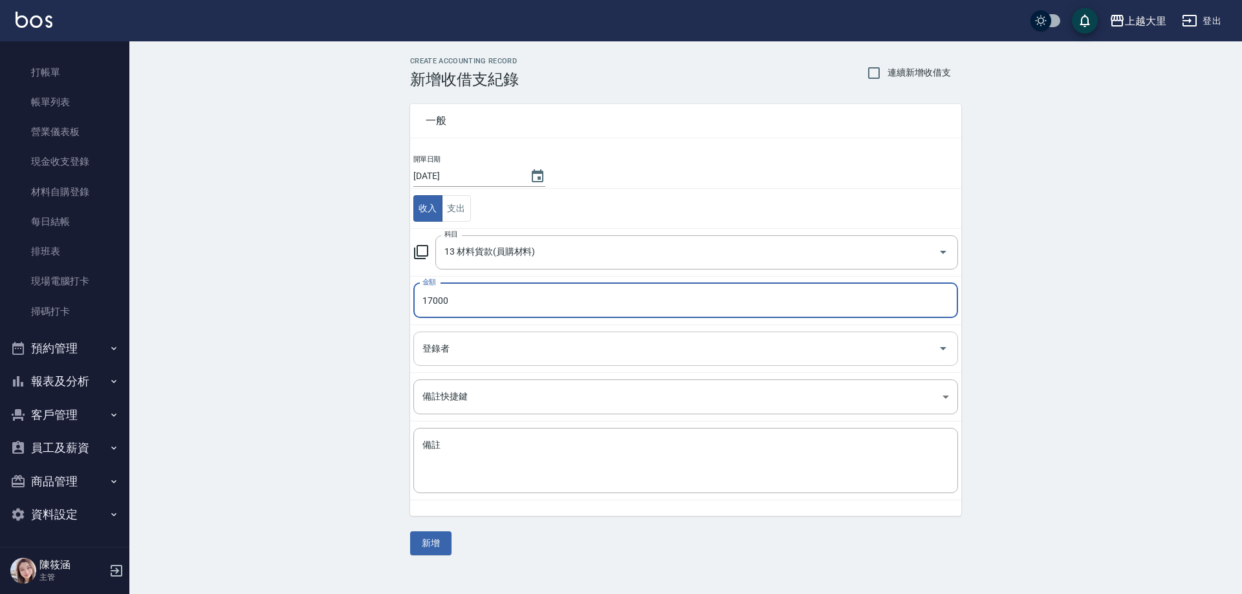
type input "17000"
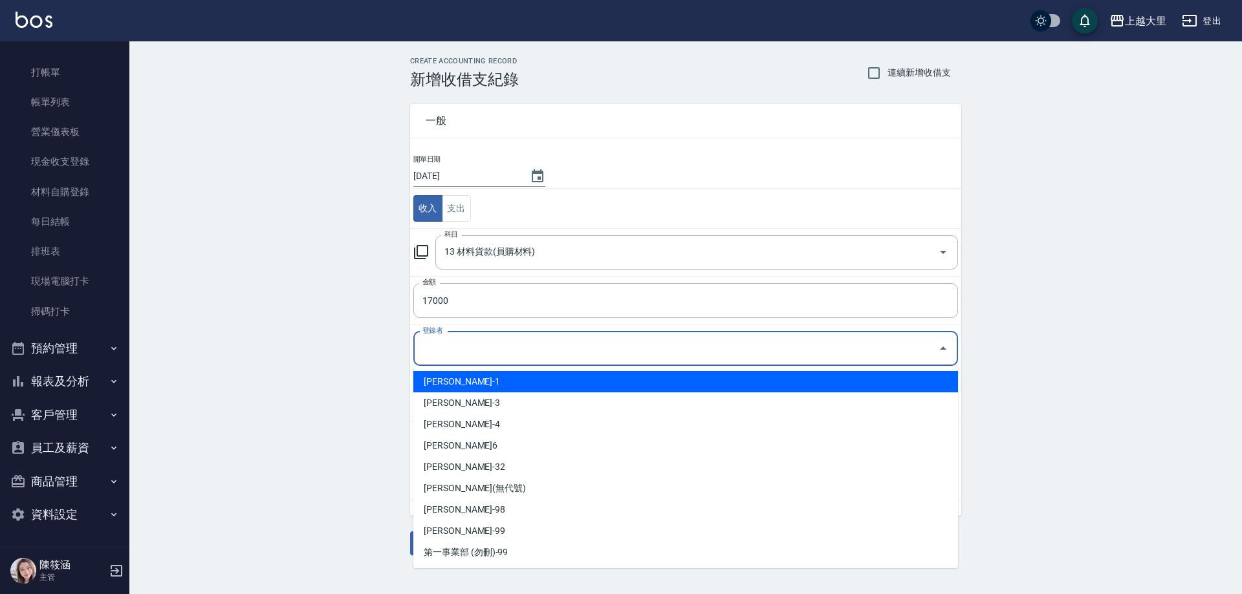
click at [490, 344] on input "登錄者" at bounding box center [675, 349] width 513 height 23
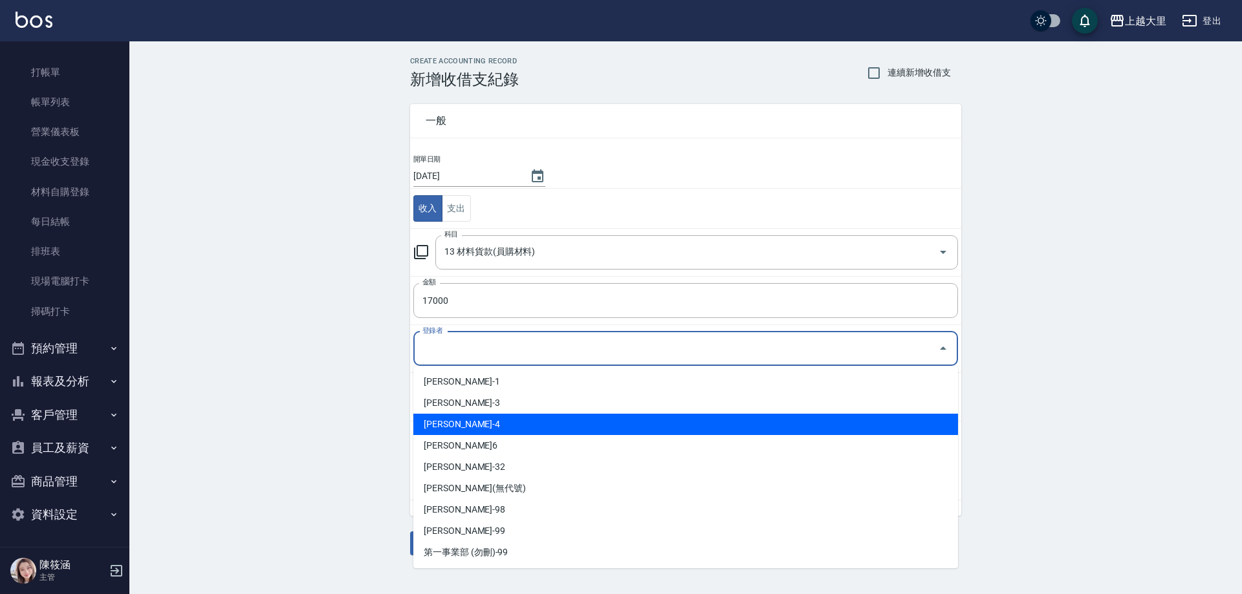
click at [476, 425] on li "[PERSON_NAME]-4" at bounding box center [685, 424] width 544 height 21
type input "[PERSON_NAME]-4"
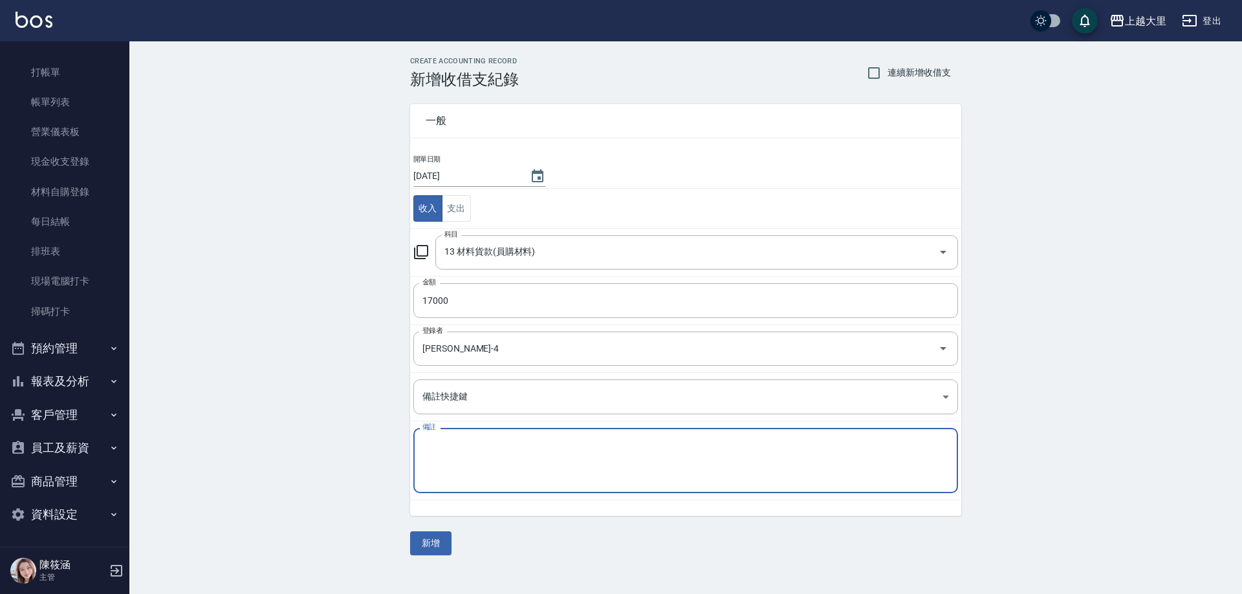
click at [486, 466] on textarea "備註" at bounding box center [685, 461] width 526 height 44
type textarea "z"
type textarea "ㄋ"
type textarea "髮片自領"
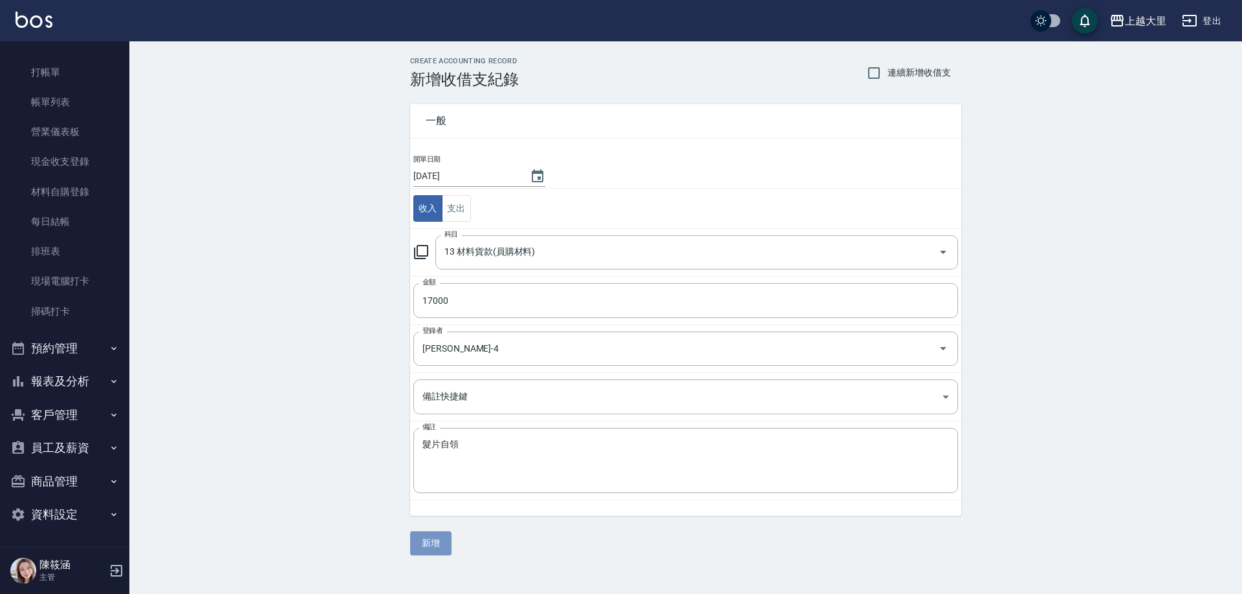
click at [423, 541] on button "新增" at bounding box center [430, 544] width 41 height 24
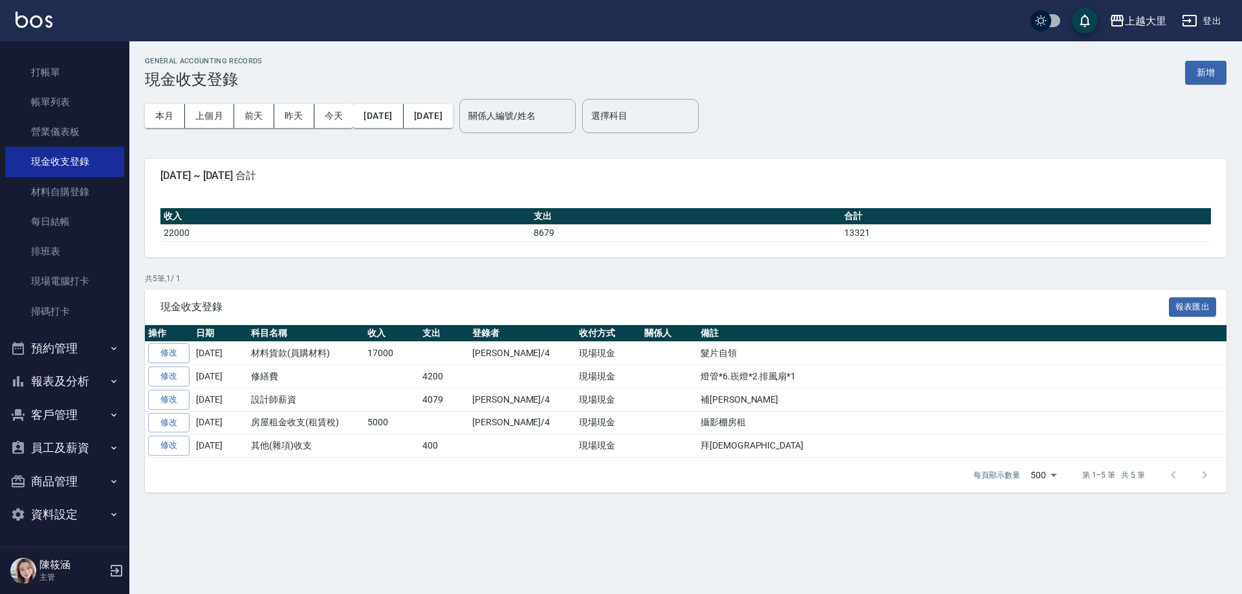
click at [79, 453] on button "員工及薪資" at bounding box center [64, 448] width 119 height 34
click at [80, 387] on button "報表及分析" at bounding box center [64, 382] width 119 height 34
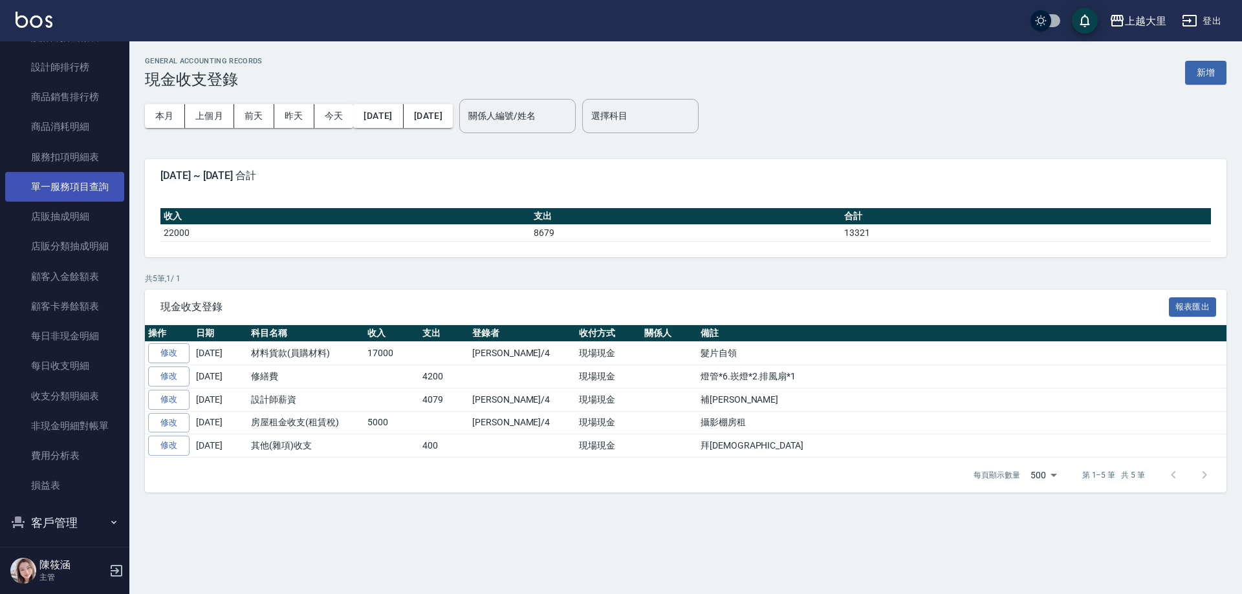
scroll to position [739, 0]
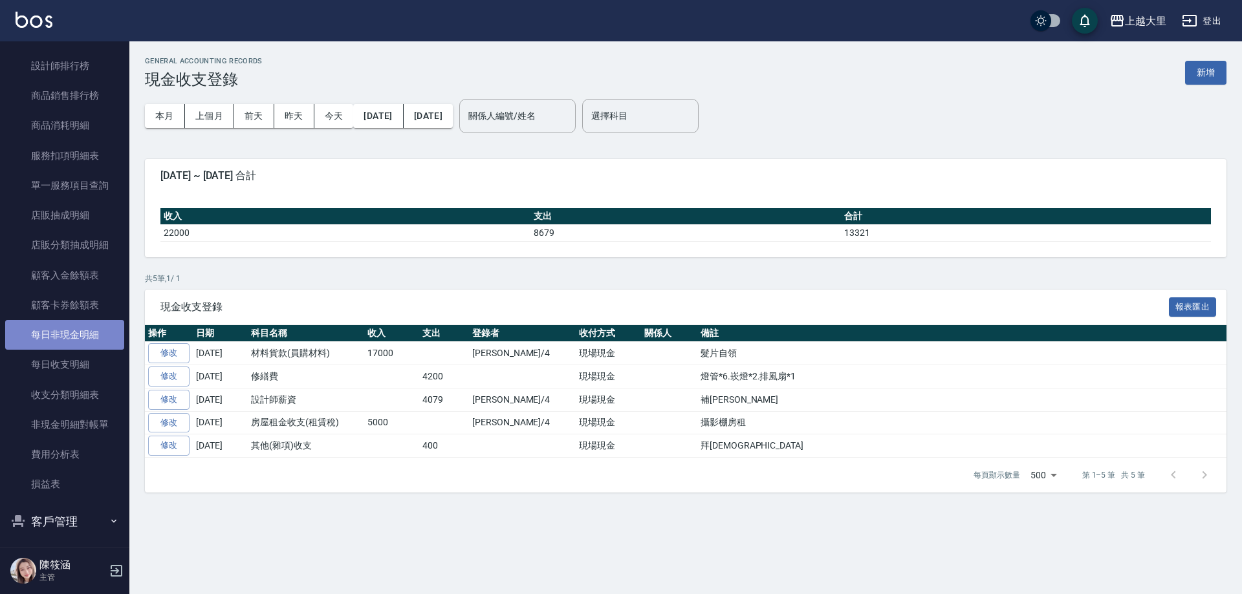
click at [93, 343] on link "每日非現金明細" at bounding box center [64, 335] width 119 height 30
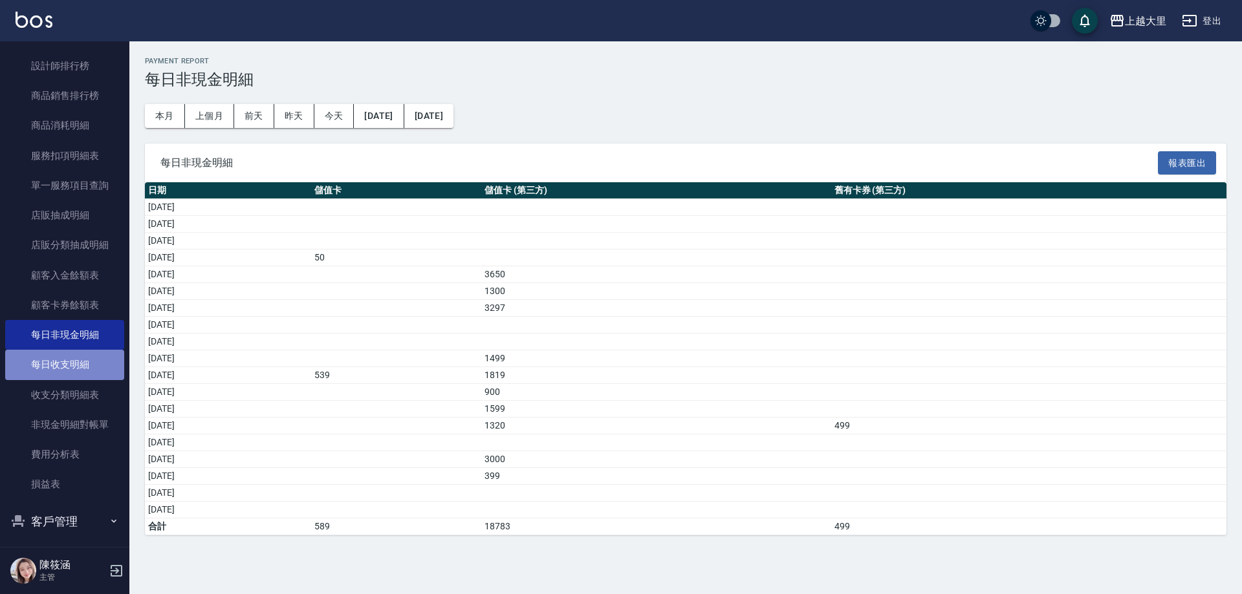
click at [87, 360] on link "每日收支明細" at bounding box center [64, 365] width 119 height 30
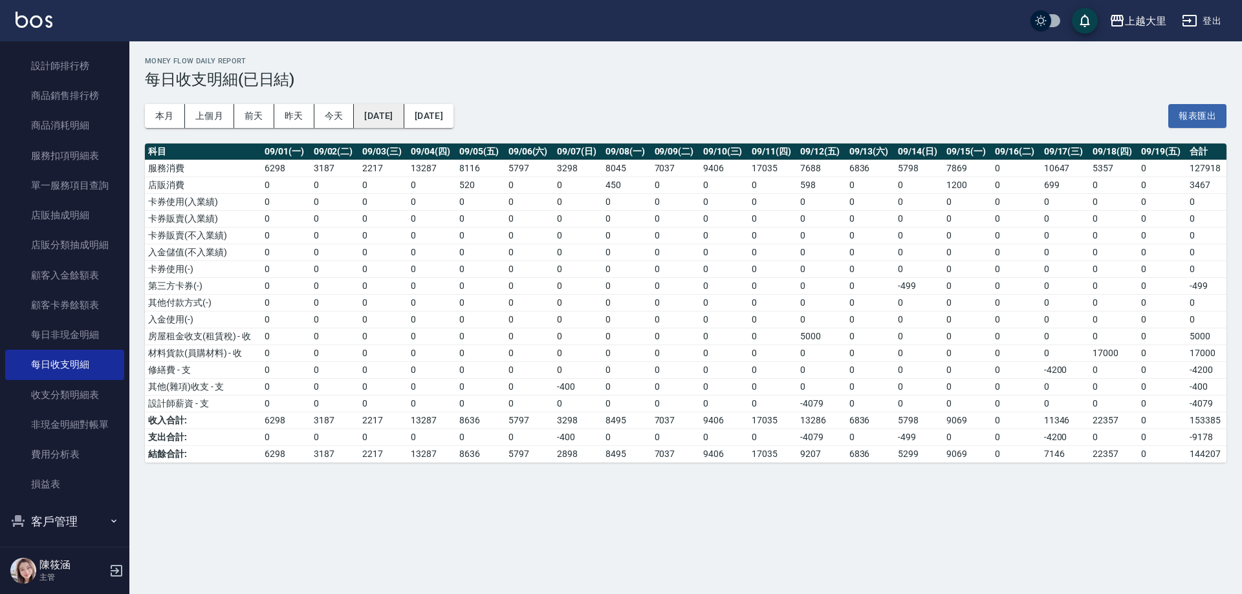
click at [403, 111] on button "[DATE]" at bounding box center [379, 116] width 50 height 24
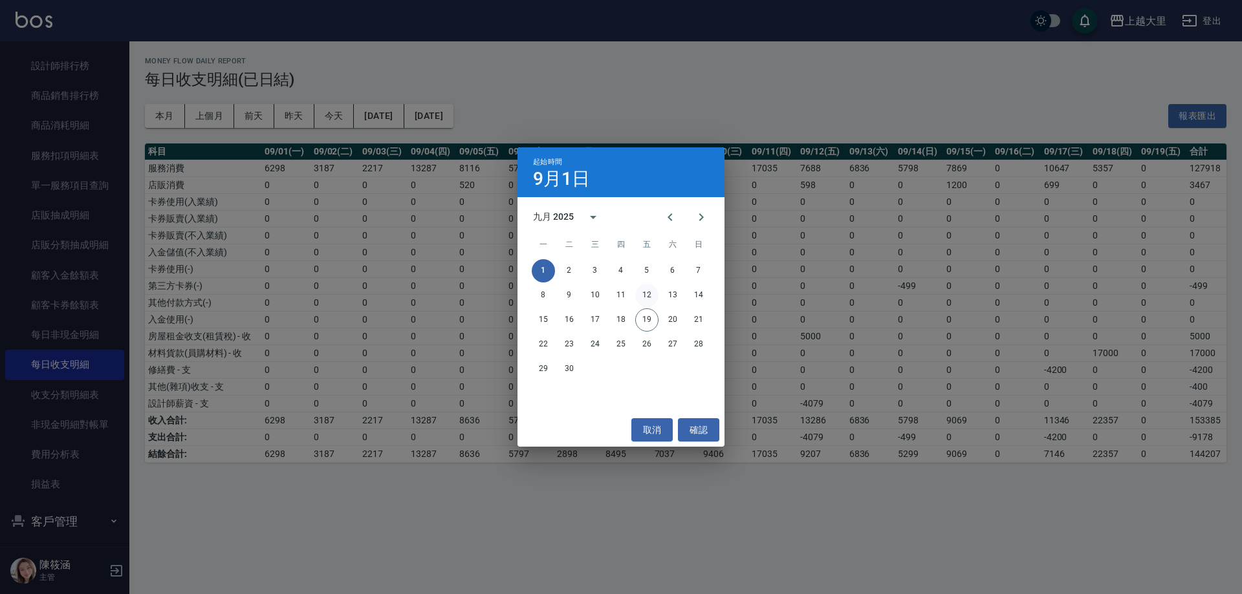
click at [638, 294] on button "12" at bounding box center [646, 295] width 23 height 23
